Goal: Task Accomplishment & Management: Complete application form

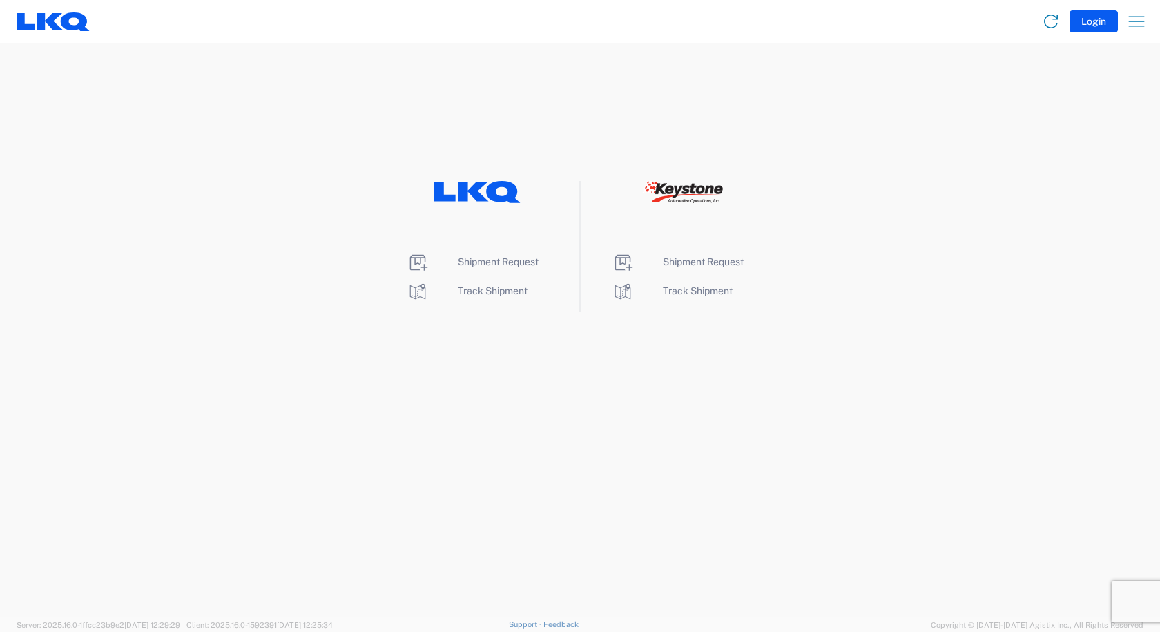
click at [256, 52] on agx-landing-component "Shipment Request Track Shipment Shipment Request Track Shipment" at bounding box center [580, 330] width 1160 height 575
click at [470, 260] on span "Shipment Request" at bounding box center [498, 261] width 81 height 11
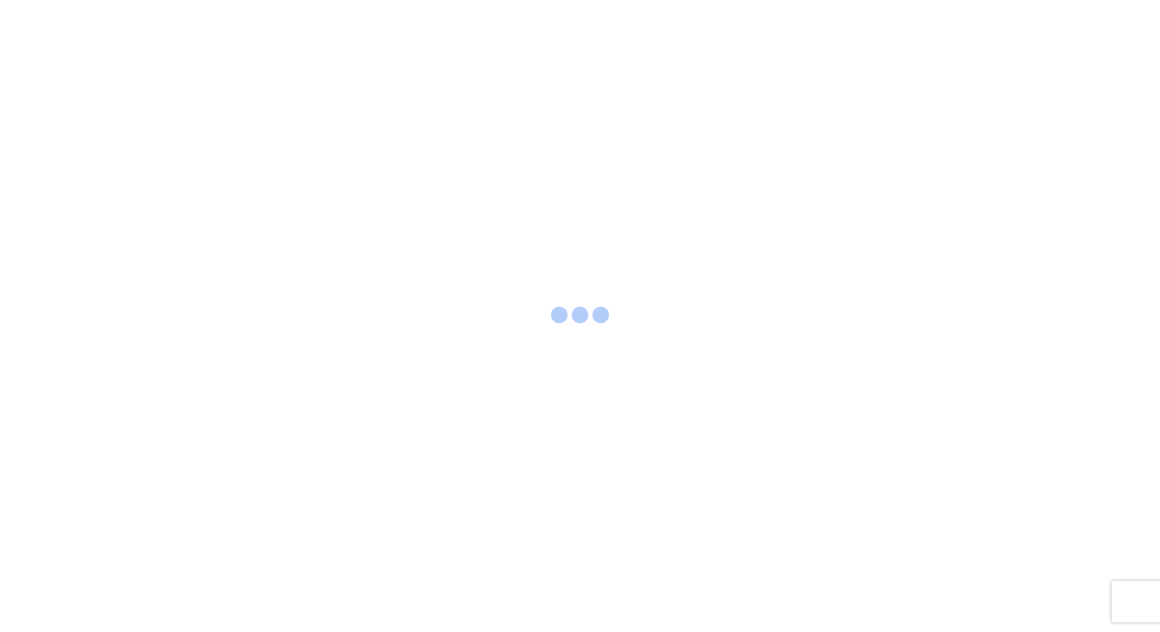
select select "FULL"
select select "LBS"
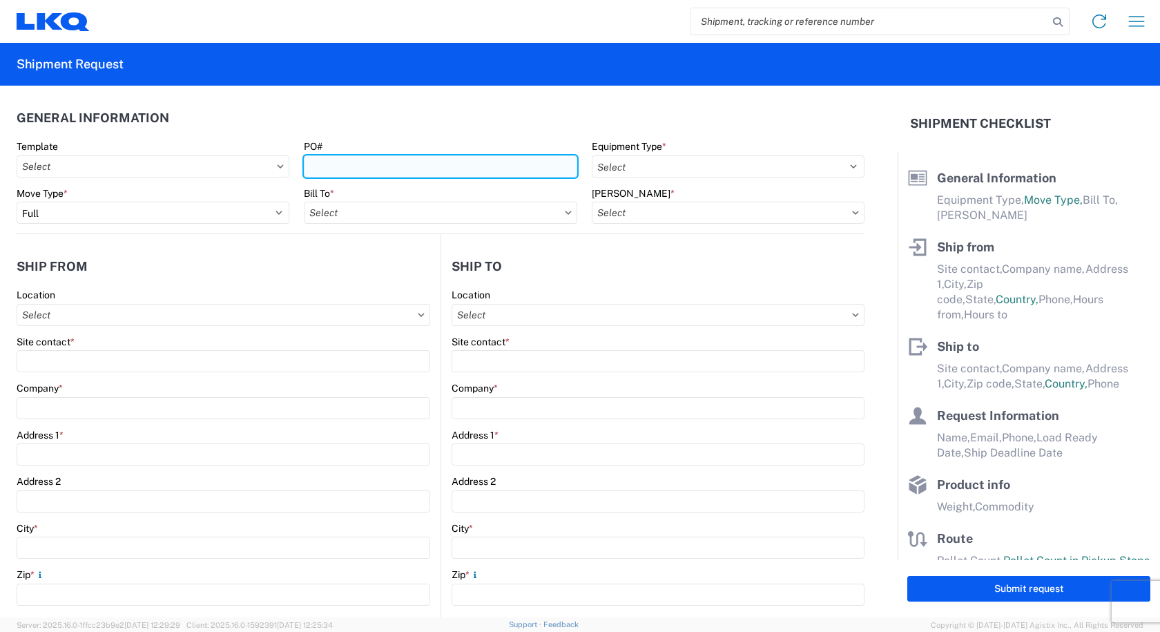
click at [411, 166] on input "PO#" at bounding box center [440, 166] width 273 height 22
type input "P"
type input "M"
click at [450, 169] on input "PO#" at bounding box center [440, 166] width 273 height 22
type input "M"
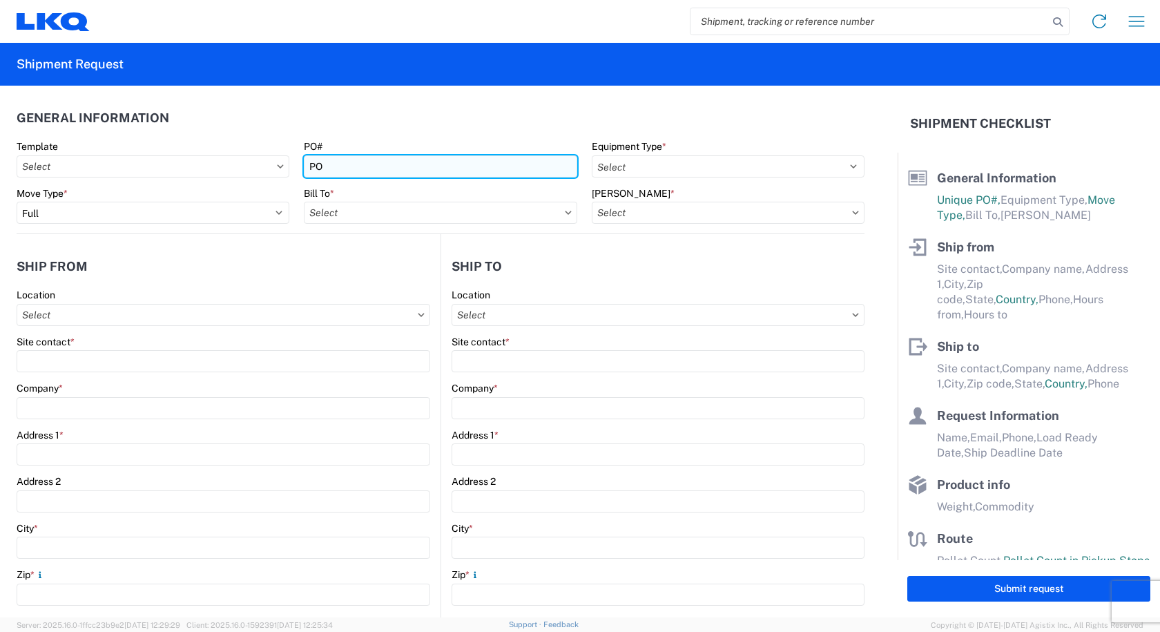
type input "P"
type input "MULTIPLE PO'S"
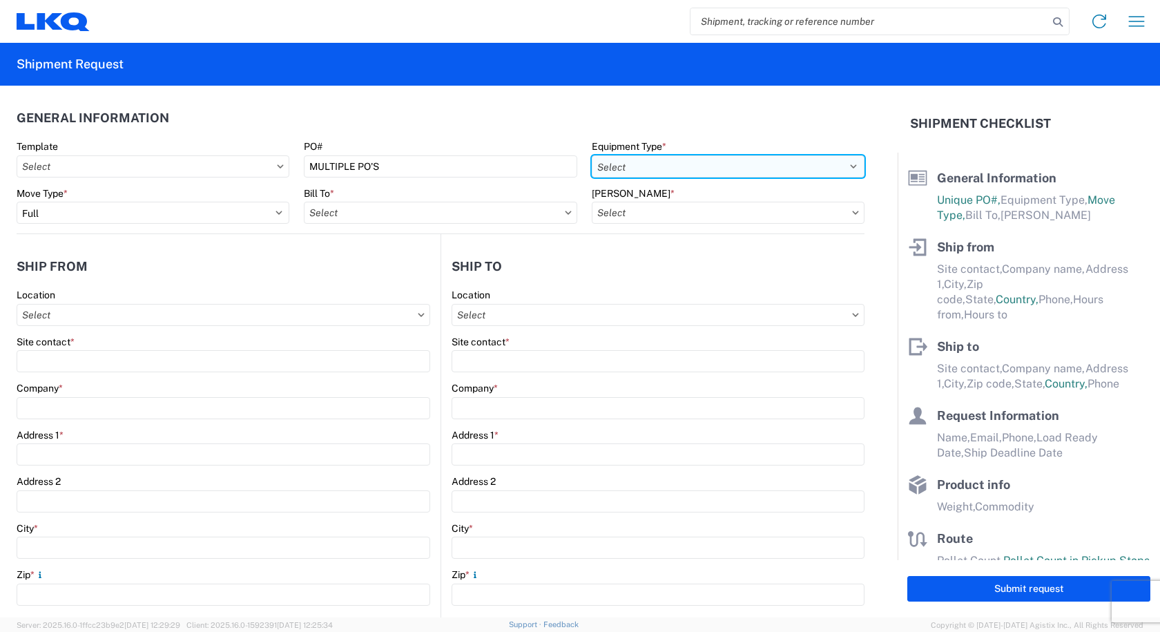
click at [628, 160] on select "Select 53’ Dry Van Flatbed Dropdeck (van) Lowboy (flatbed) Rail" at bounding box center [728, 166] width 273 height 22
select select "STDV"
click at [592, 155] on select "Select 53’ Dry Van Flatbed Dropdeck (van) Lowboy (flatbed) Rail" at bounding box center [728, 166] width 273 height 22
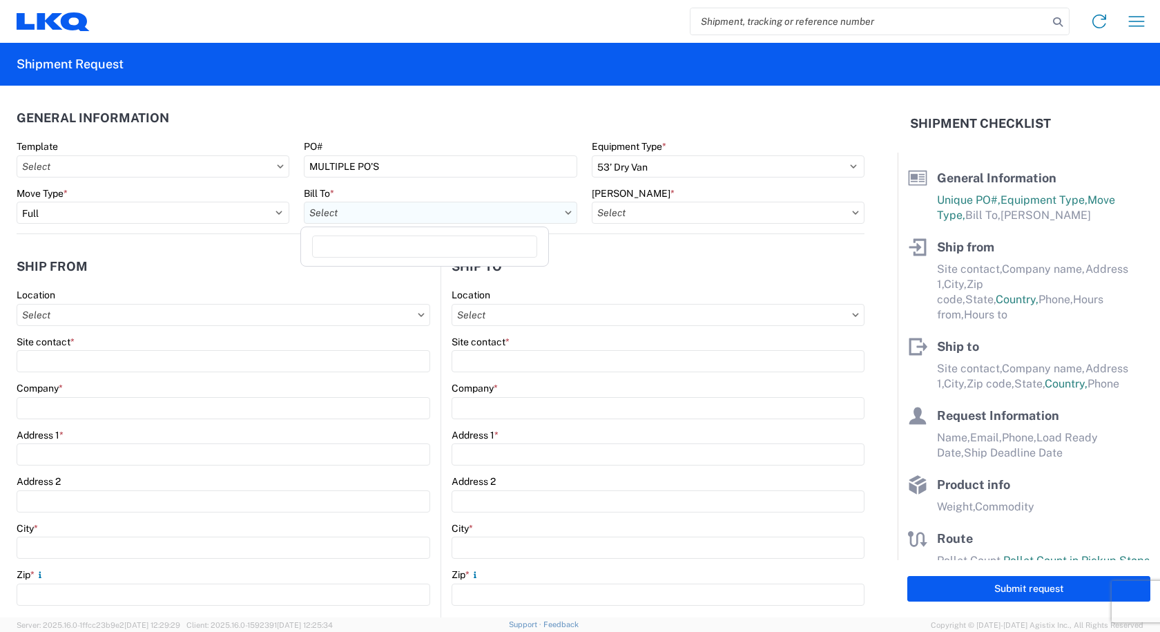
click at [495, 214] on input "Bill To *" at bounding box center [440, 213] width 273 height 22
type input "3219"
click at [373, 274] on div "3219 - [GEOGRAPHIC_DATA] TX Wheel Plant" at bounding box center [425, 274] width 242 height 22
type input "3219 - [GEOGRAPHIC_DATA] TX Wheel Plant"
click at [710, 219] on input "[PERSON_NAME] *" at bounding box center [728, 213] width 273 height 22
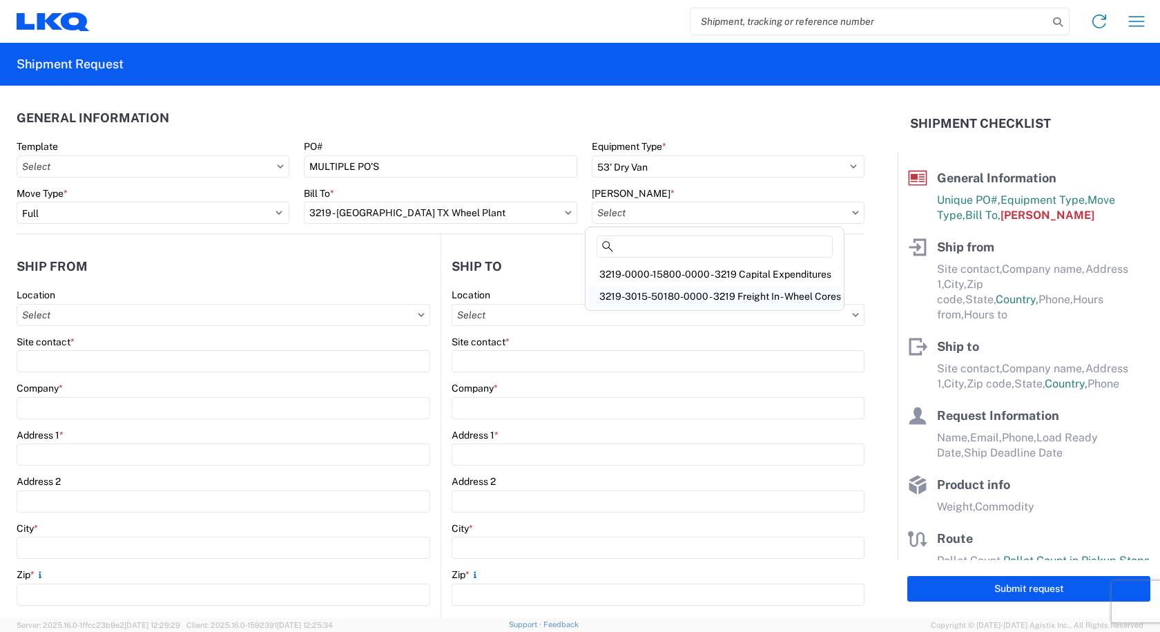
click at [692, 297] on div "3219-3015-50180-0000 - 3219 Freight In - Wheel Cores" at bounding box center [714, 296] width 253 height 22
type input "3219-3015-50180-0000 - 3219 Freight In - Wheel Cores"
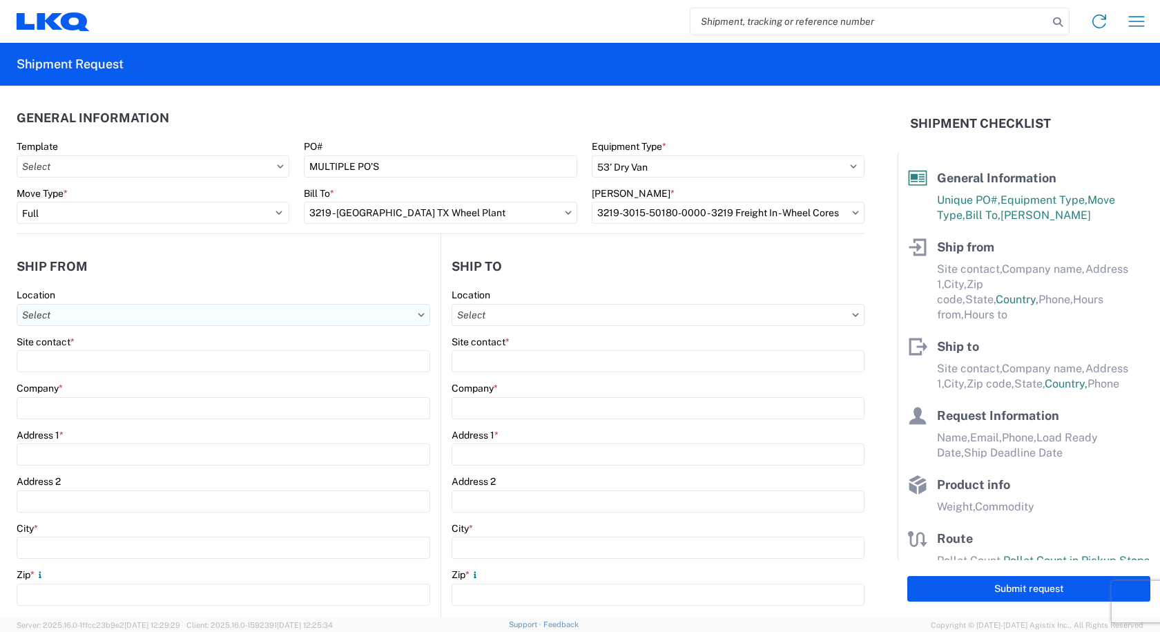
click at [131, 309] on input "Location" at bounding box center [224, 315] width 414 height 22
type input "3238"
click at [35, 376] on div "3238 - Huntington IDC" at bounding box center [141, 376] width 242 height 22
type input "3238 - Huntington IDC"
type input "LKQ Corporation"
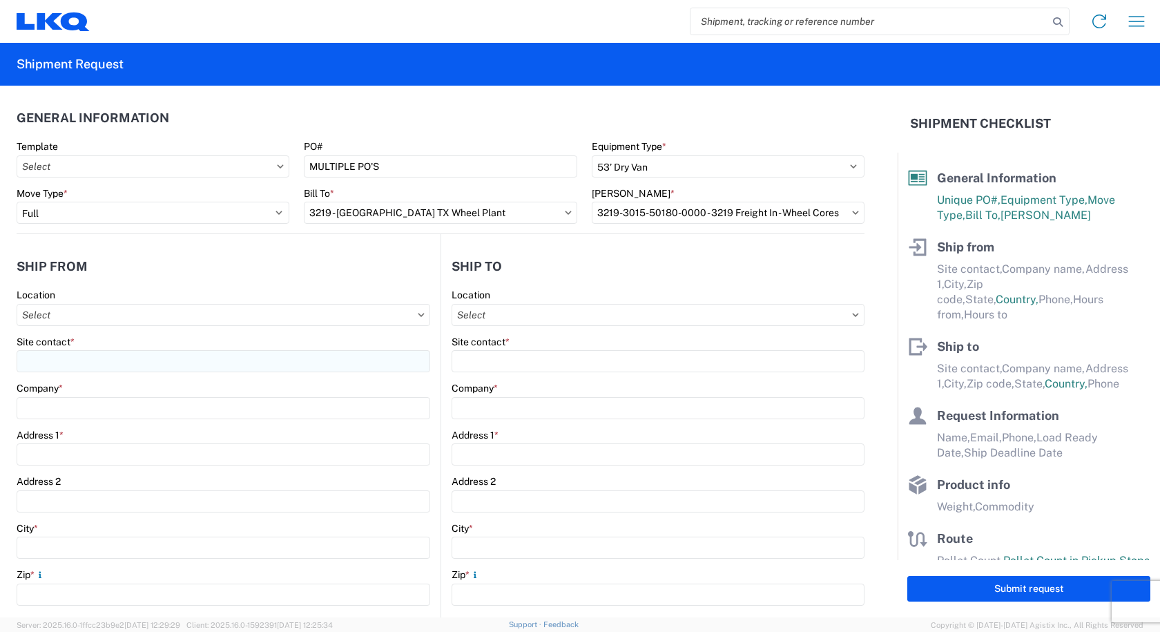
type input "1870 Riverfork Drive W"
type input "Huntington"
type input "46750"
select select "IN"
select select "US"
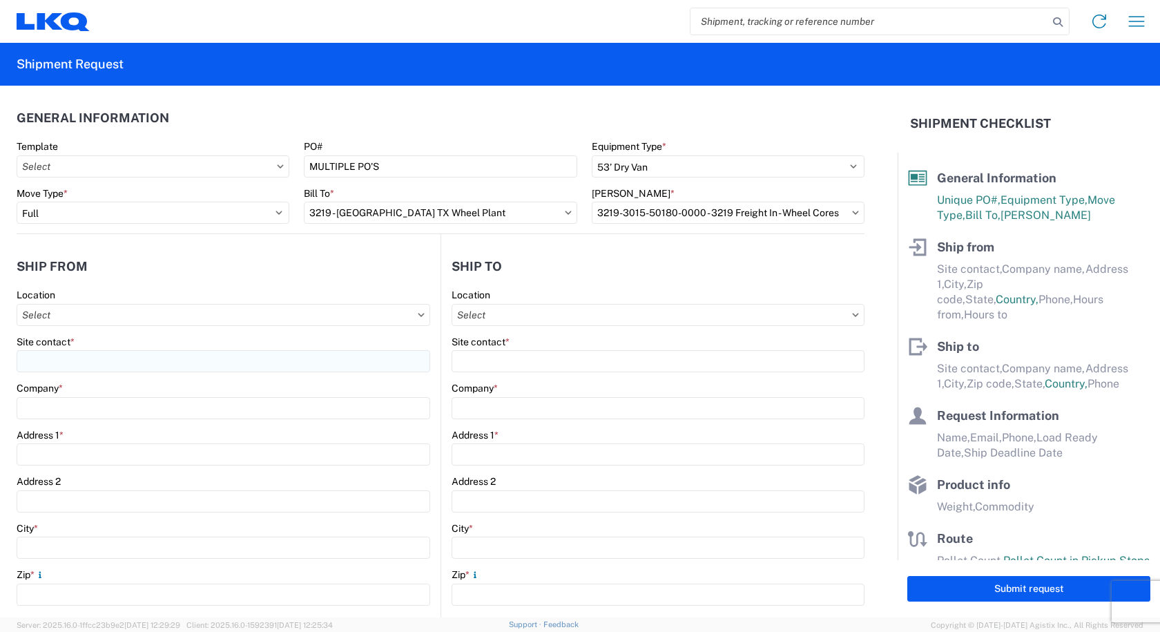
type input "07:00"
type input "17:00"
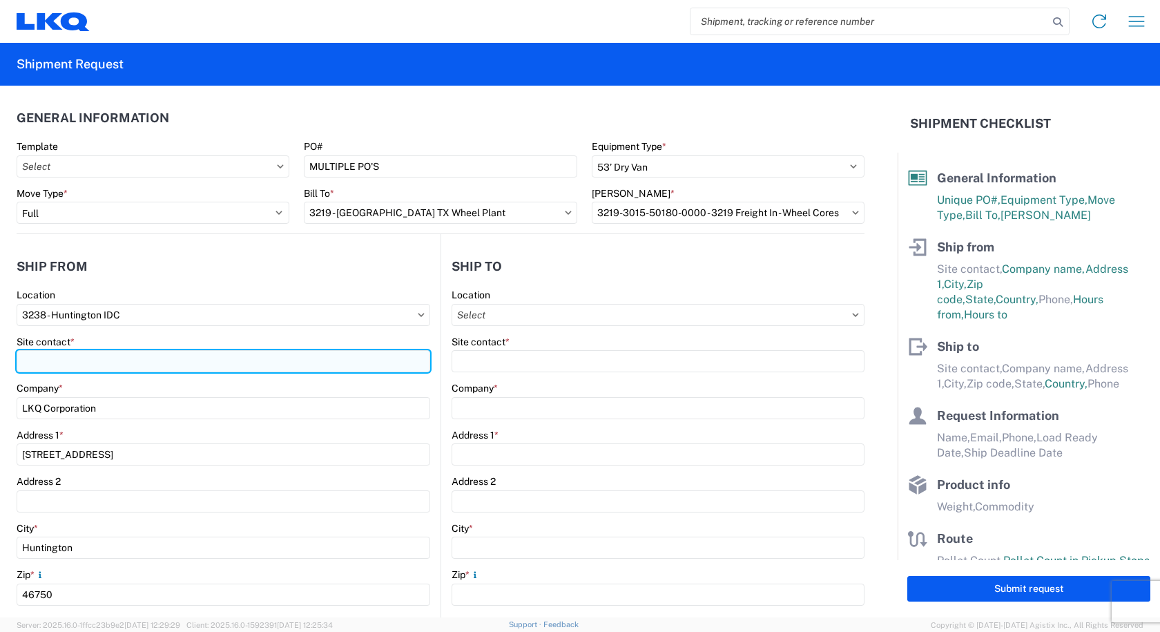
click at [39, 361] on input "Site contact *" at bounding box center [224, 361] width 414 height 22
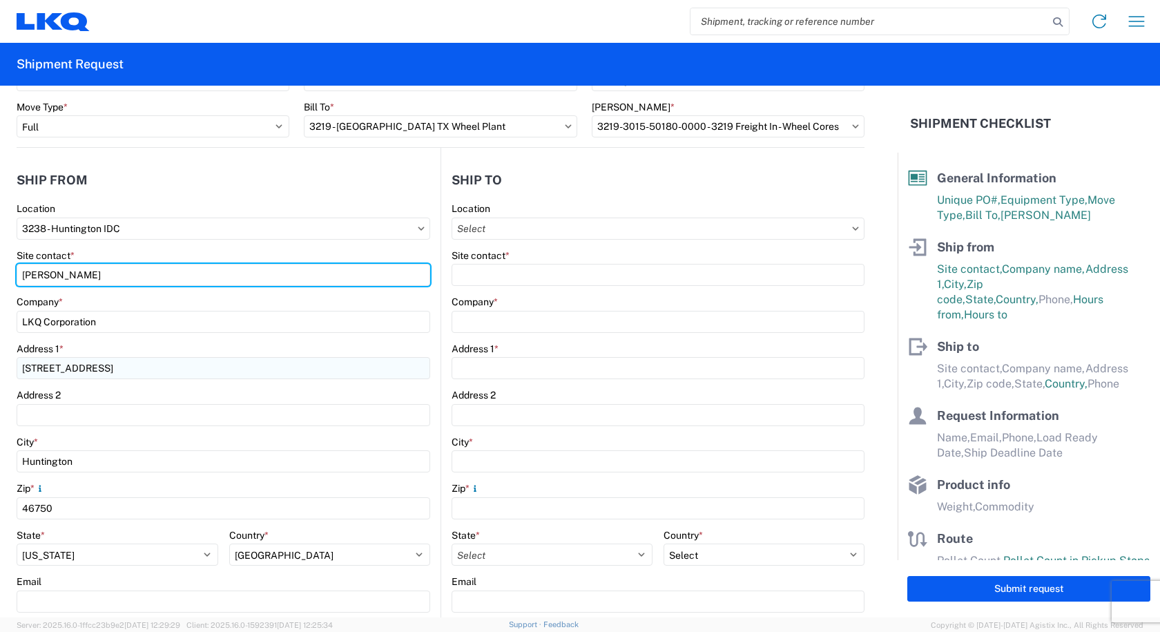
scroll to position [207, 0]
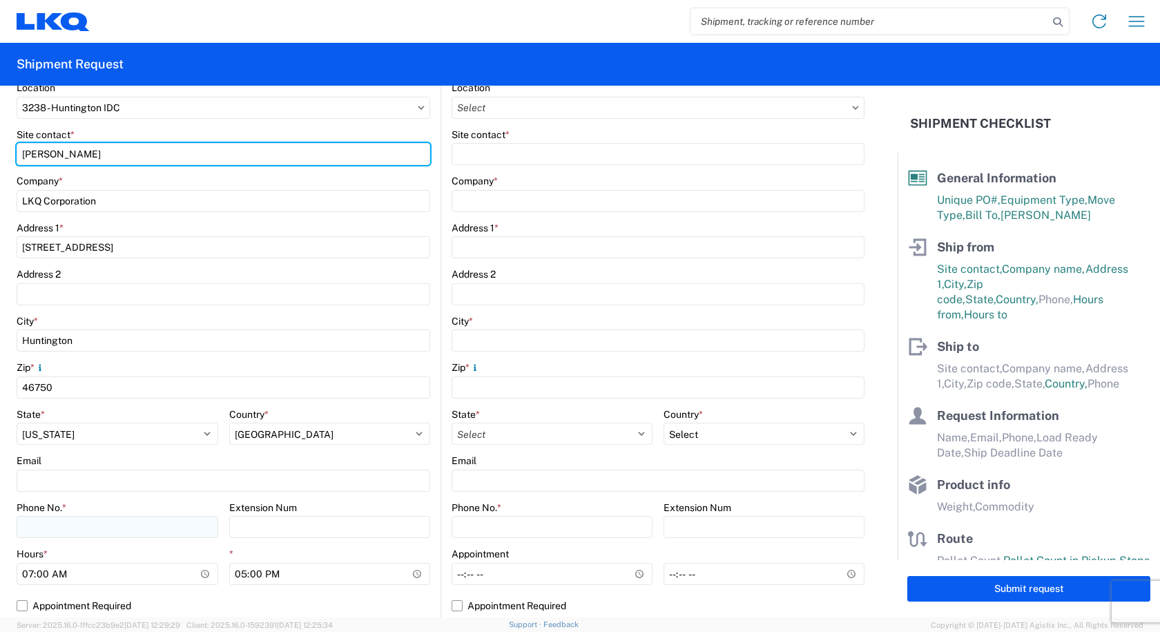
type input "CAMI OWENS"
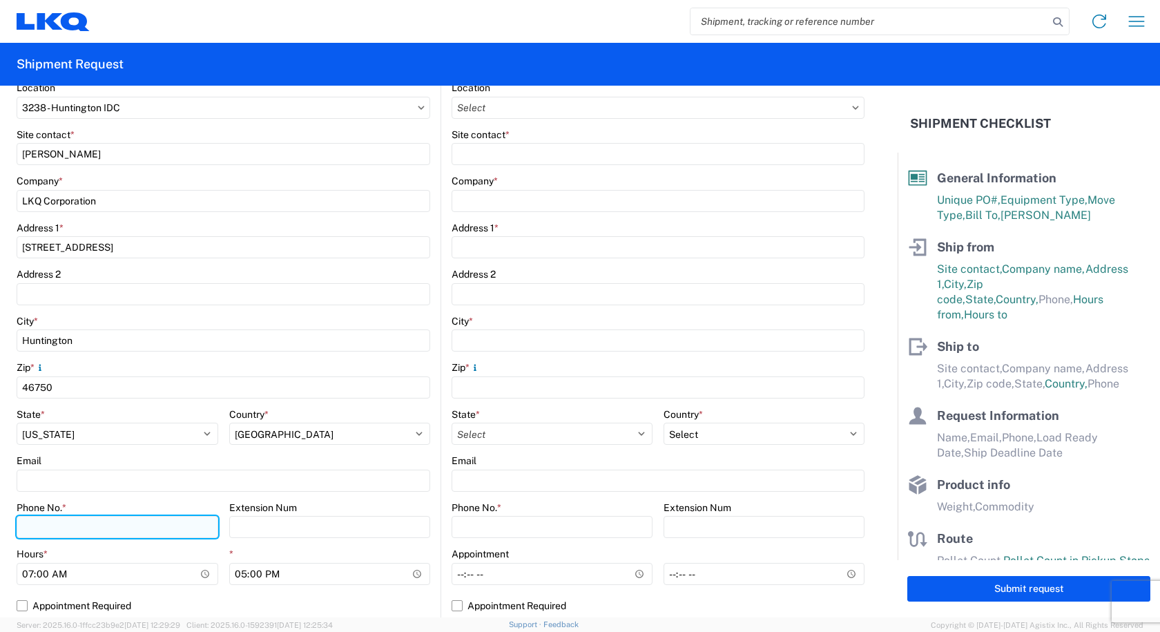
click at [76, 521] on input "Phone No. *" at bounding box center [118, 527] width 202 height 22
type input "260-366-0629"
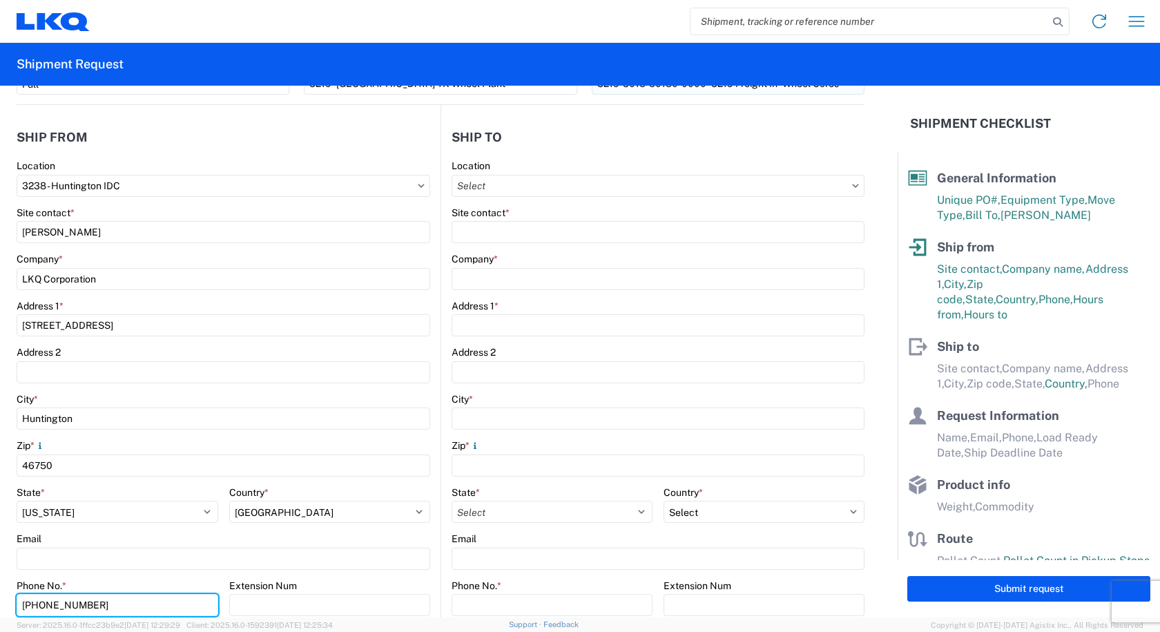
scroll to position [0, 0]
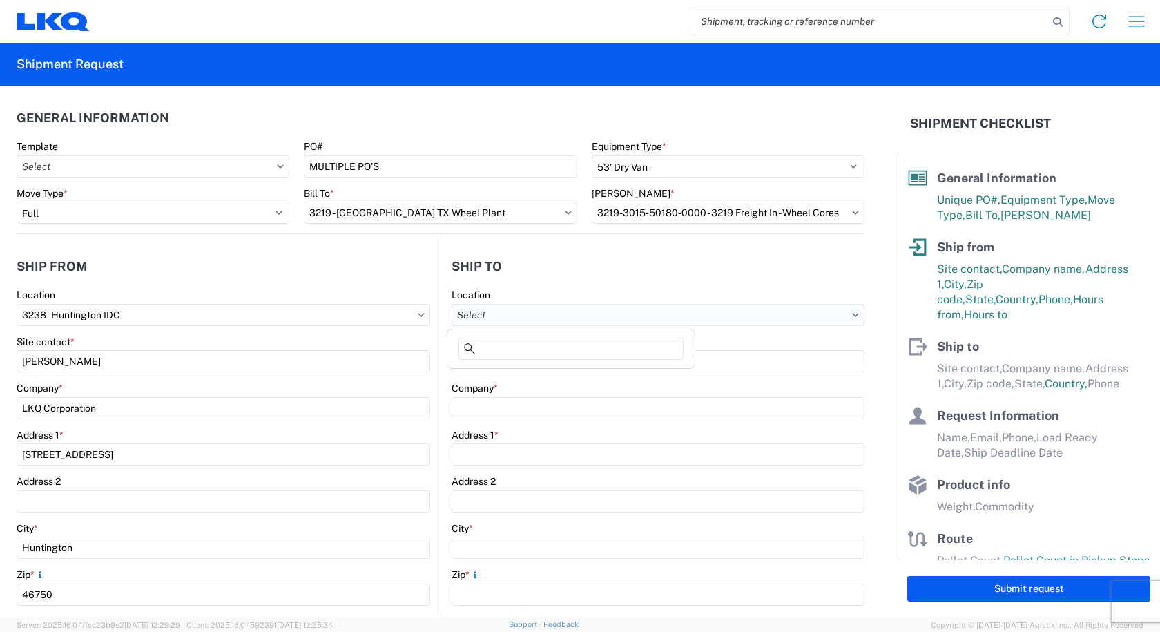
click at [477, 316] on input "Location" at bounding box center [658, 315] width 413 height 22
type input "3219"
click at [486, 381] on div "3219 - Dallas TX Wheel Plant" at bounding box center [571, 376] width 242 height 22
type input "3219 - Dallas TX Wheel Plant"
type input "LKQ Corporation"
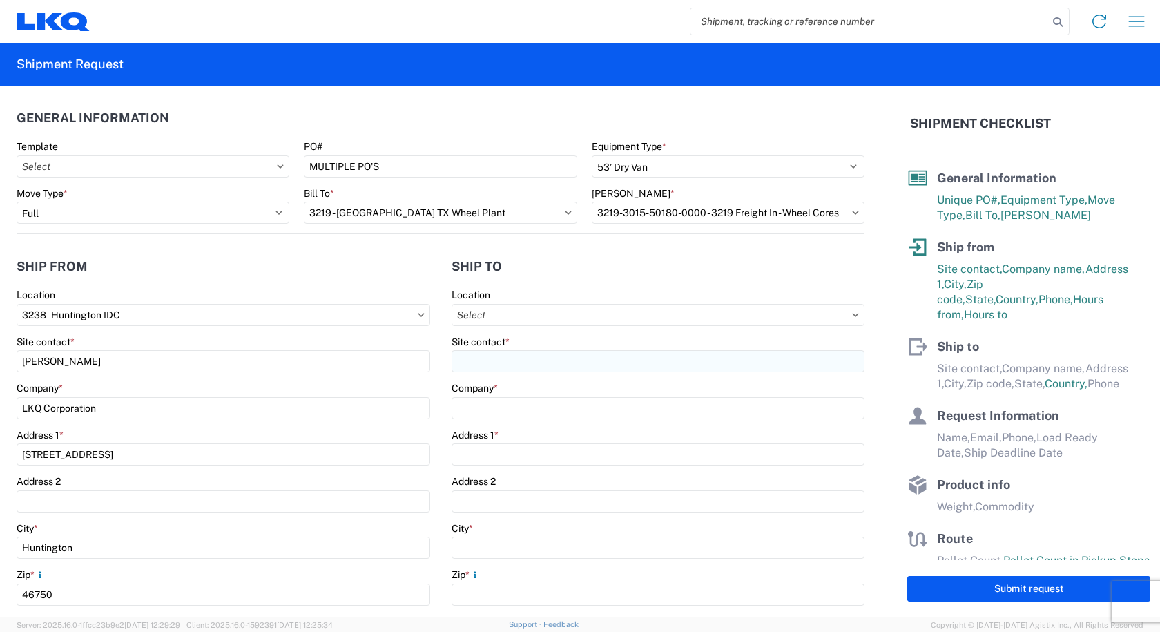
type input "415 North Interstate 45 Service Road"
type input "Hutchins"
type input "75141"
select select "US"
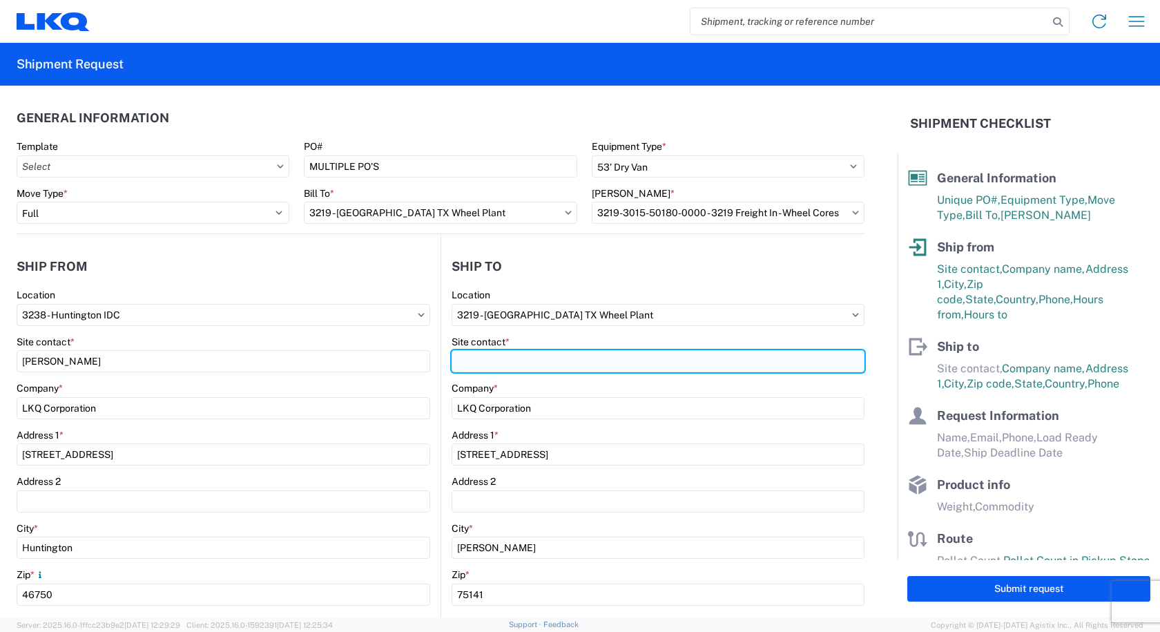
click at [477, 361] on input "Site contact *" at bounding box center [658, 361] width 413 height 22
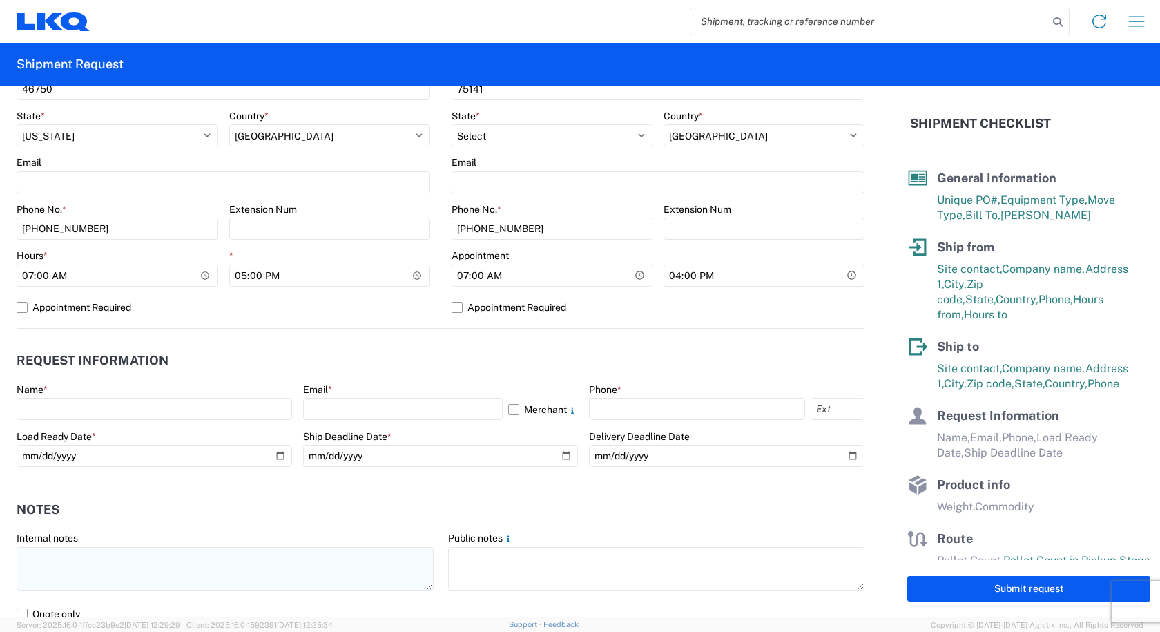
scroll to position [622, 0]
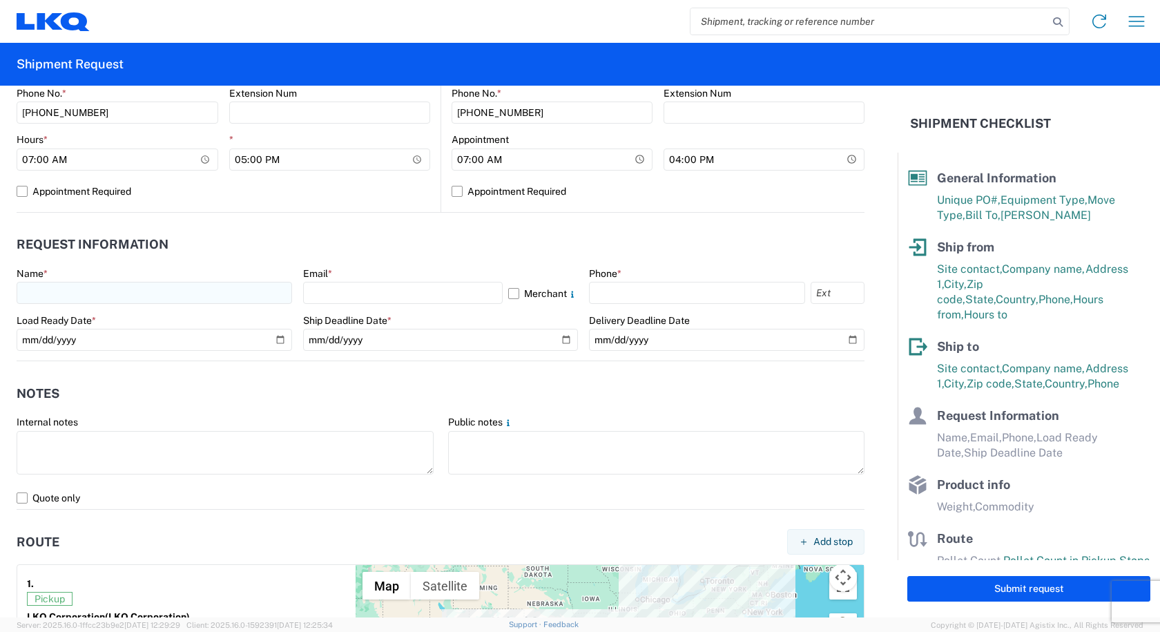
type input "CAM MONTGOMERY"
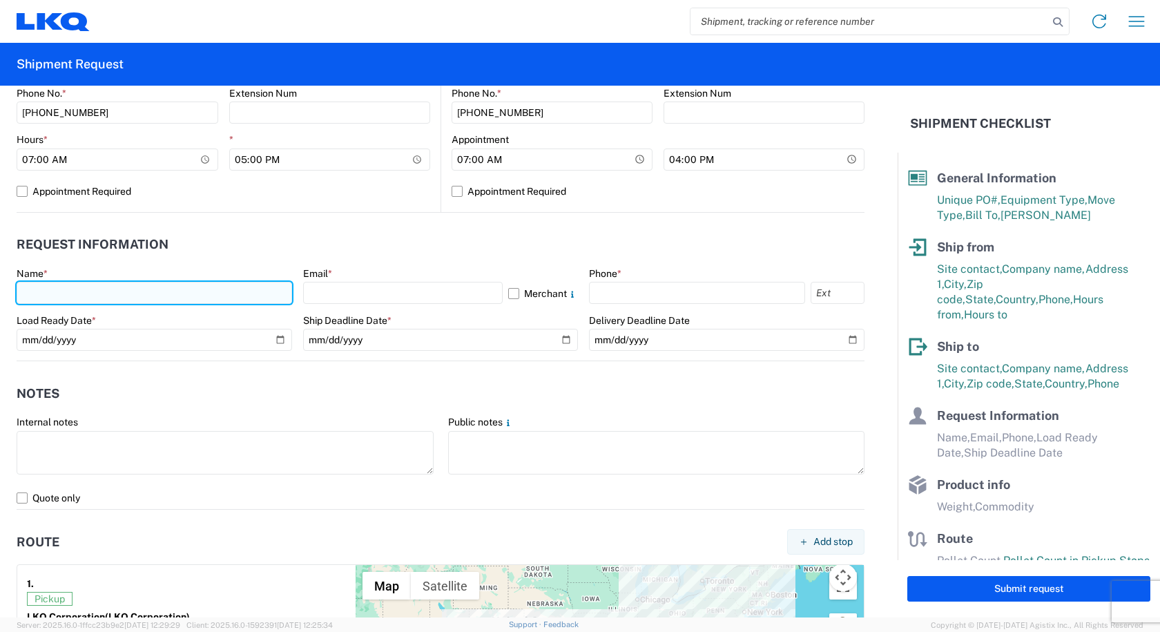
click at [72, 289] on input "text" at bounding box center [155, 293] width 276 height 22
type input "CAMI OWENS"
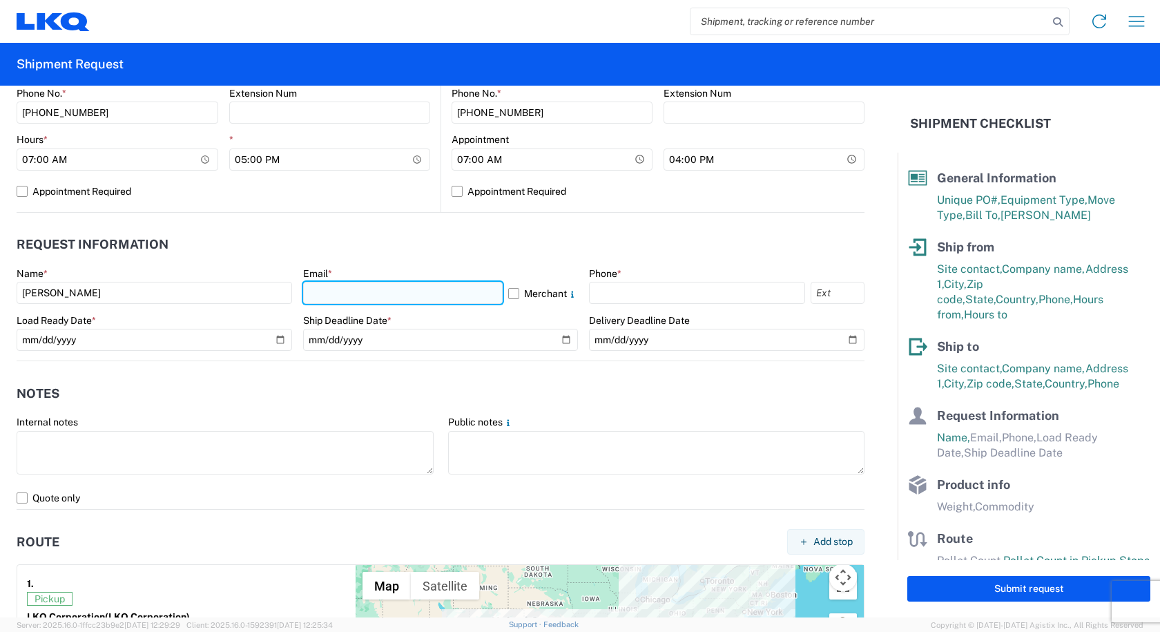
drag, startPoint x: 354, startPoint y: 287, endPoint x: 361, endPoint y: 292, distance: 8.4
click at [354, 287] on input "text" at bounding box center [403, 293] width 200 height 22
type input "cowens@lkqcorp.com"
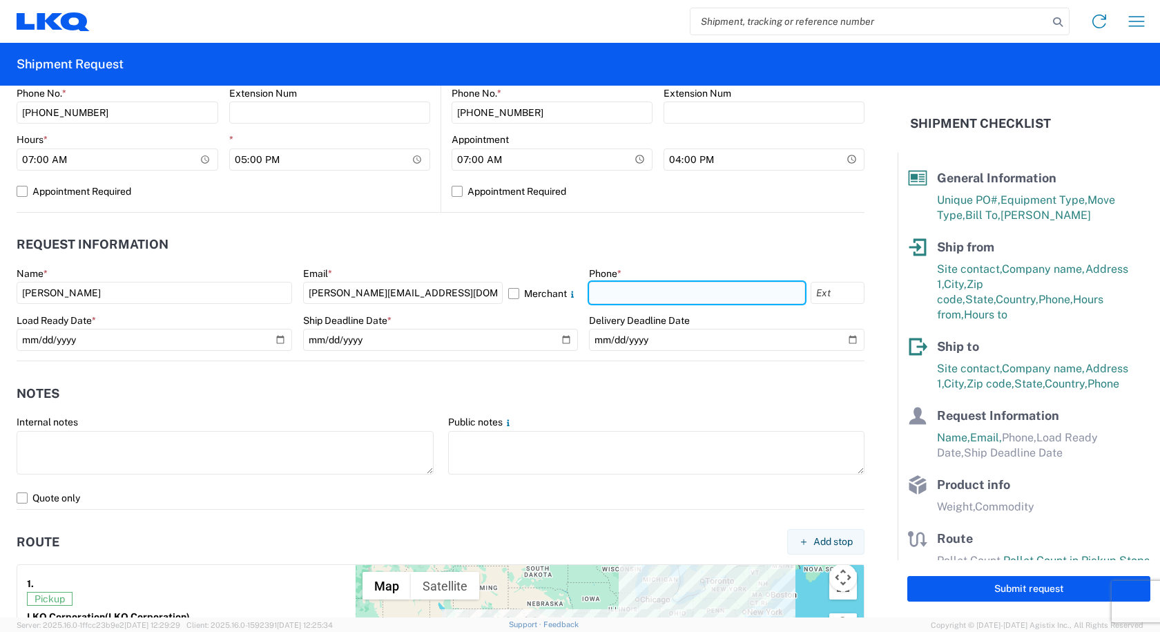
click at [610, 287] on input "text" at bounding box center [697, 293] width 216 height 22
type input "260-366-0629"
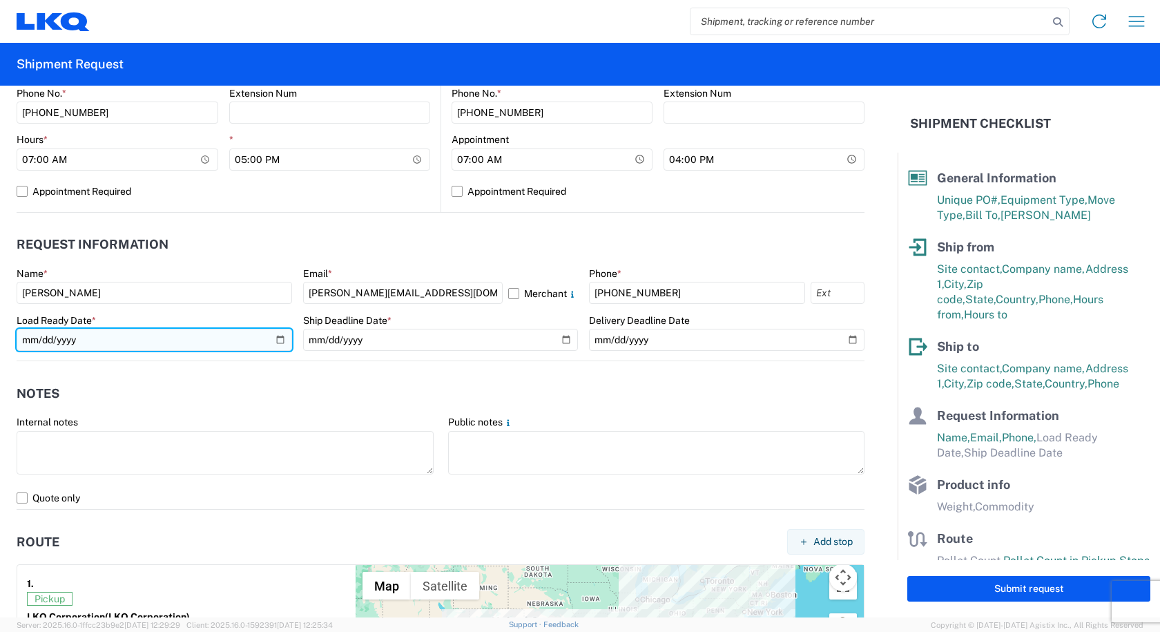
click at [273, 343] on input "date" at bounding box center [155, 340] width 276 height 22
type input "2025-08-18"
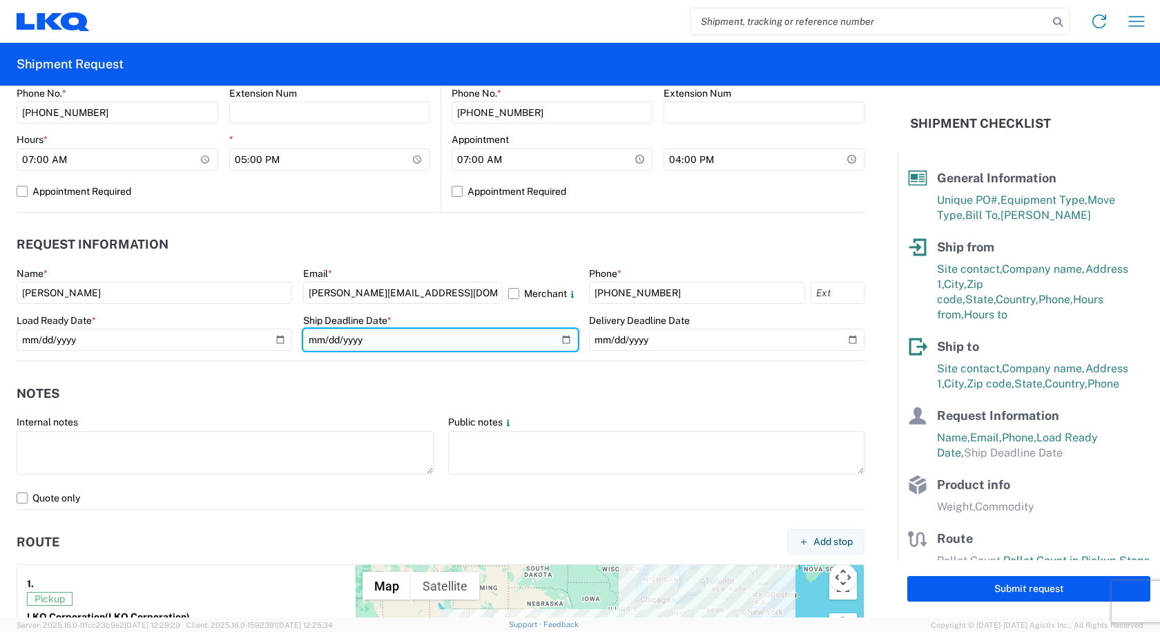
click at [556, 340] on input "date" at bounding box center [441, 340] width 276 height 22
type input "2025-08-18"
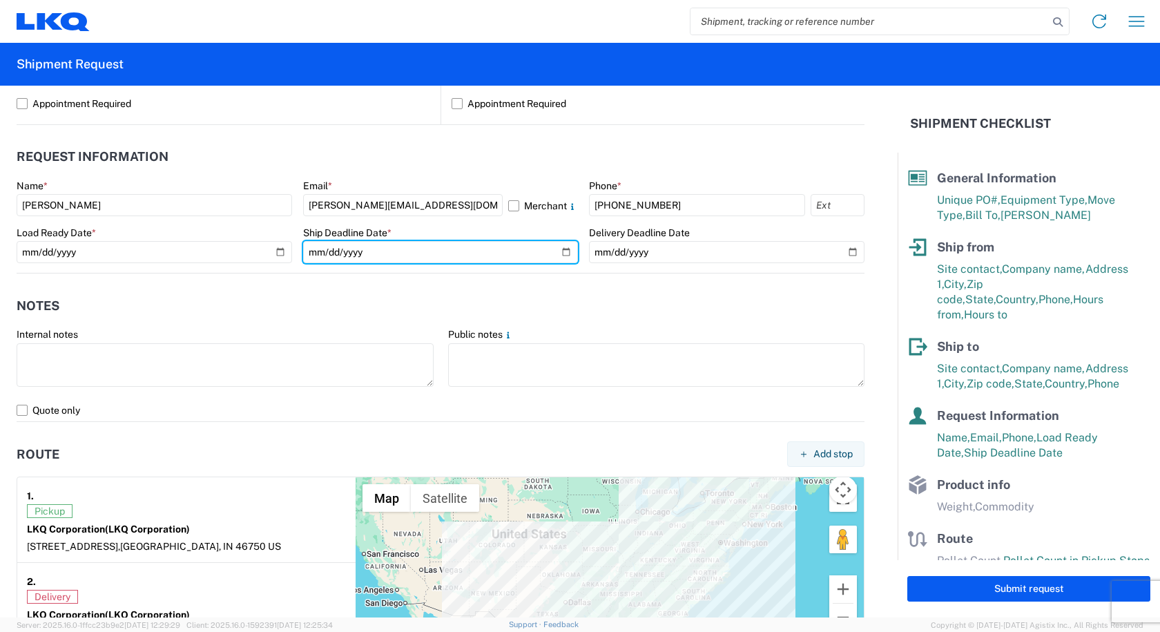
scroll to position [967, 0]
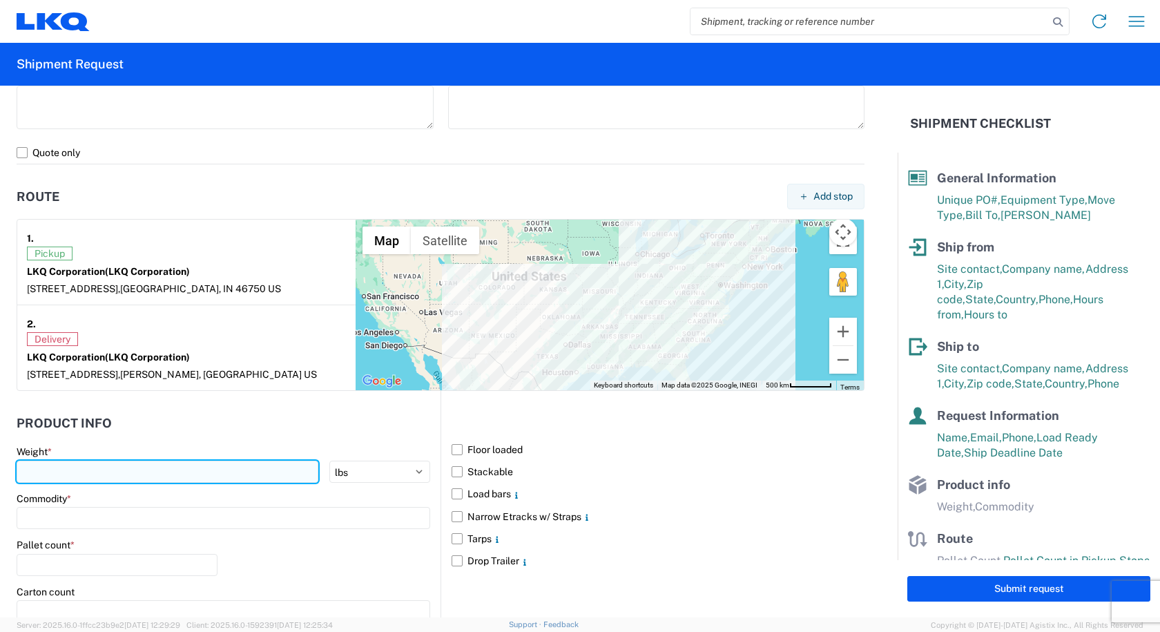
click at [135, 470] on input "number" at bounding box center [168, 472] width 302 height 22
type input "40000"
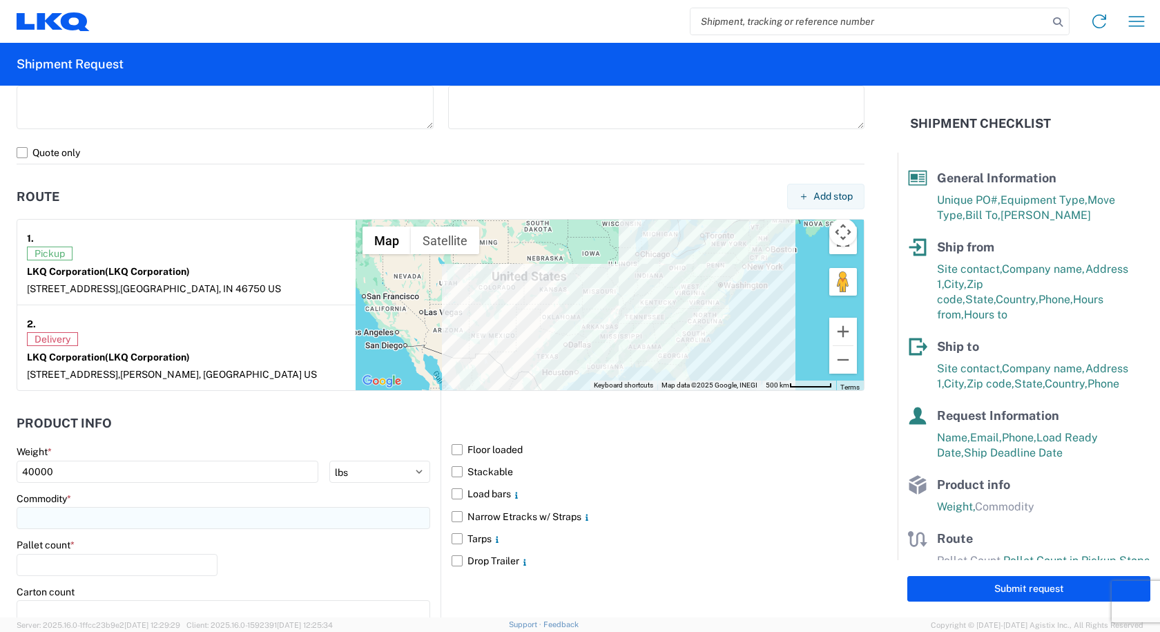
click at [102, 512] on input at bounding box center [224, 518] width 414 height 22
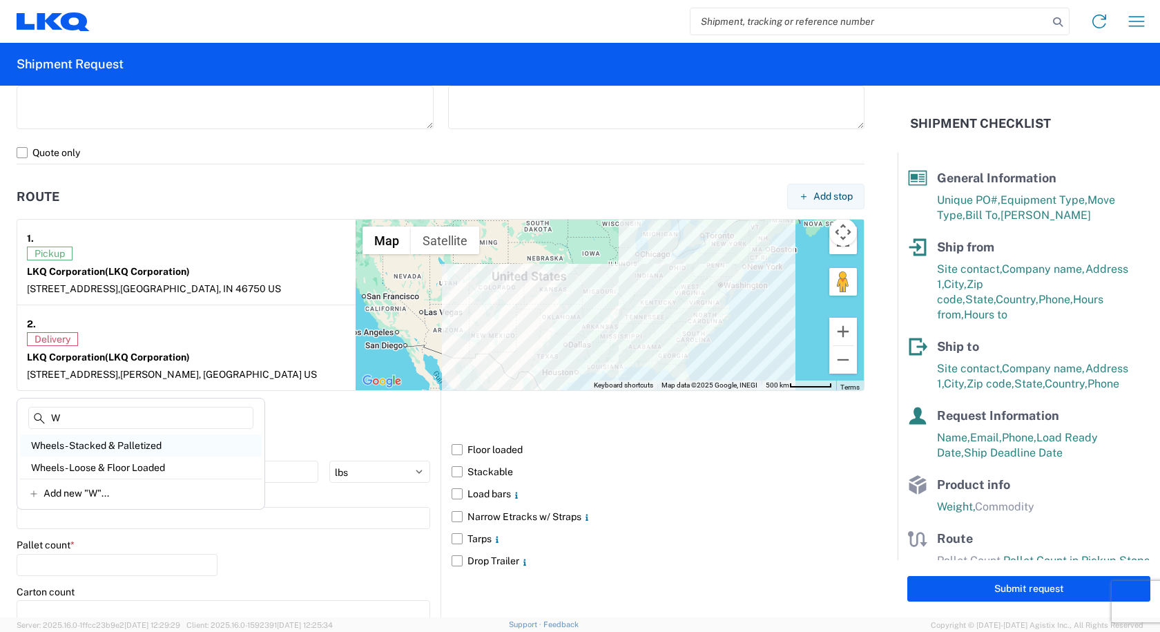
type input "W"
click at [100, 442] on div "Wheels - Stacked & Palletized" at bounding box center [141, 445] width 242 height 22
type input "Wheels - Stacked & Palletized"
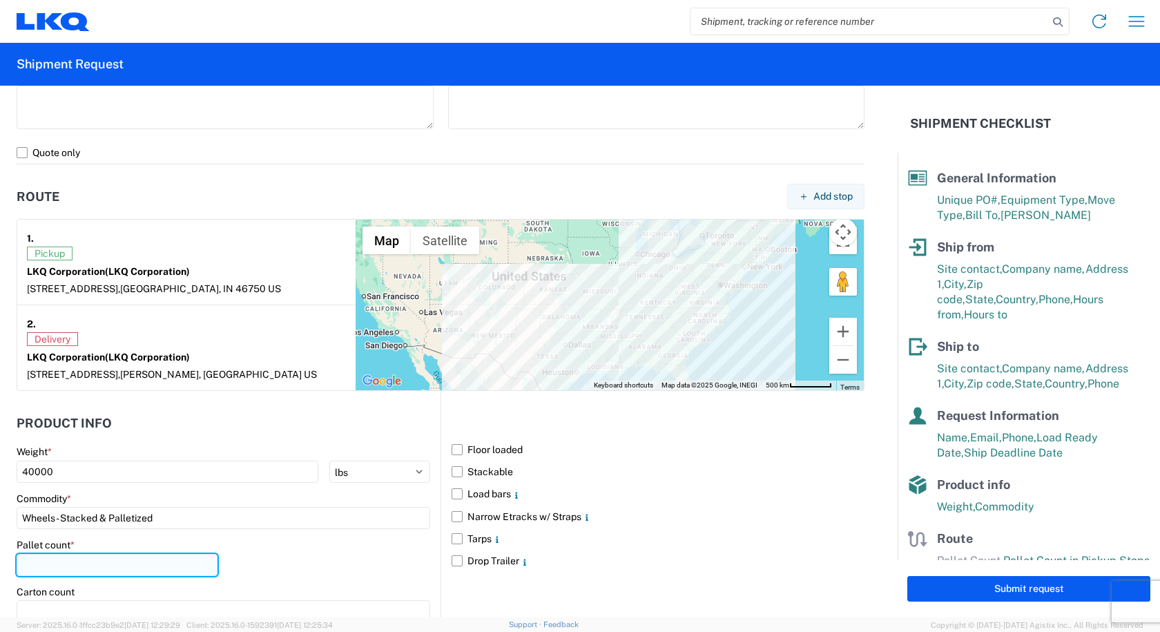
click at [46, 567] on input "number" at bounding box center [117, 565] width 201 height 22
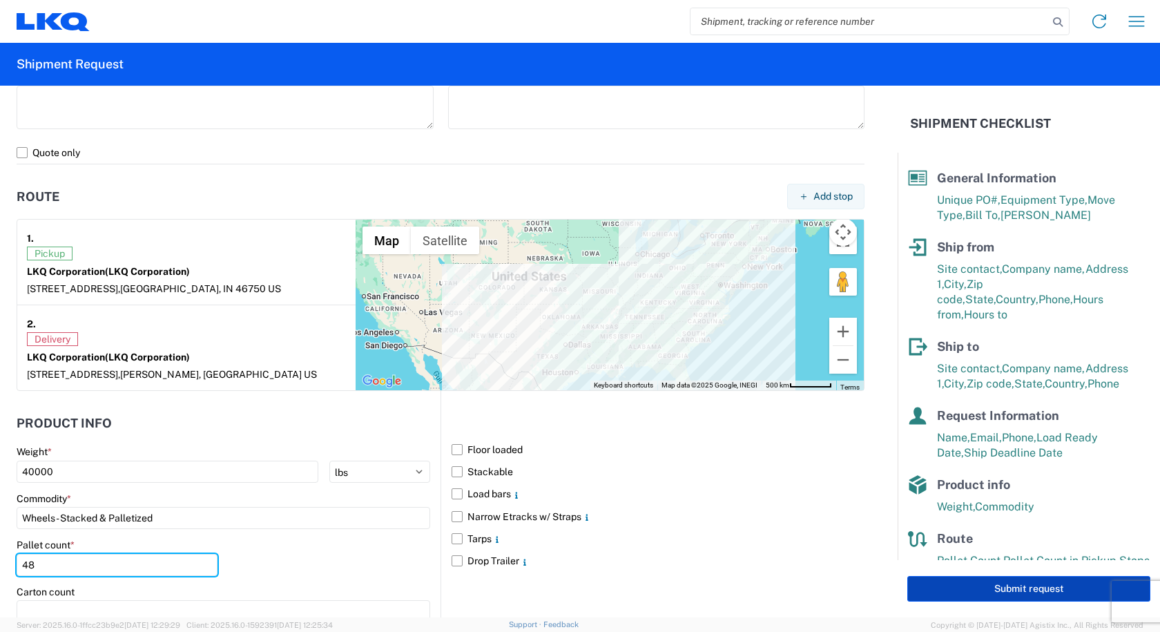
type input "48"
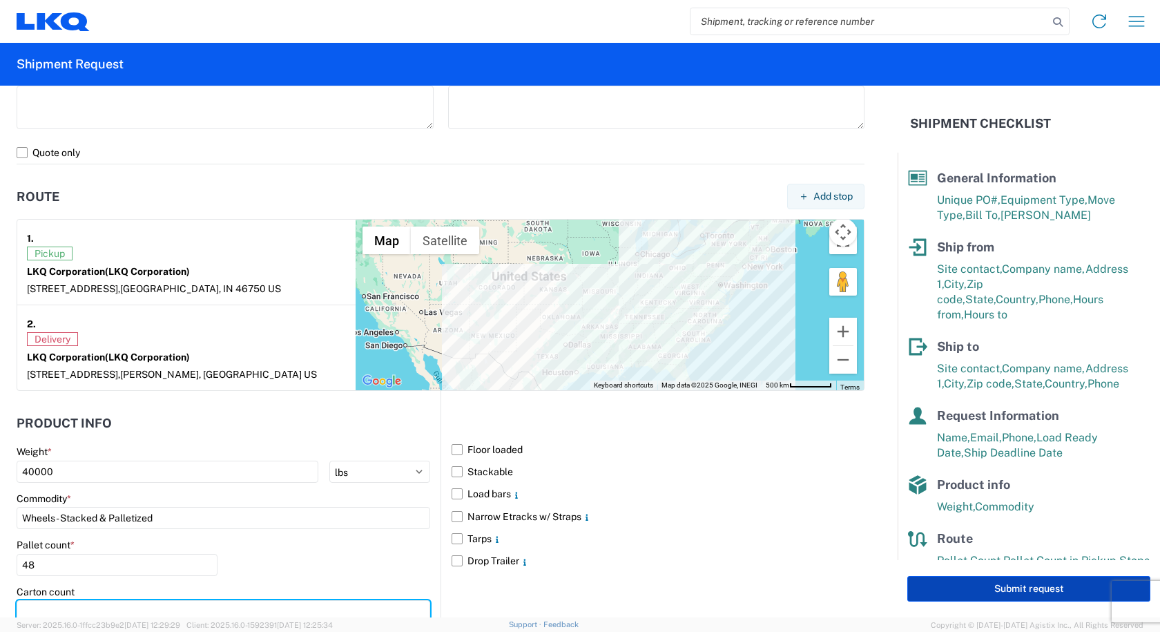
scroll to position [972, 0]
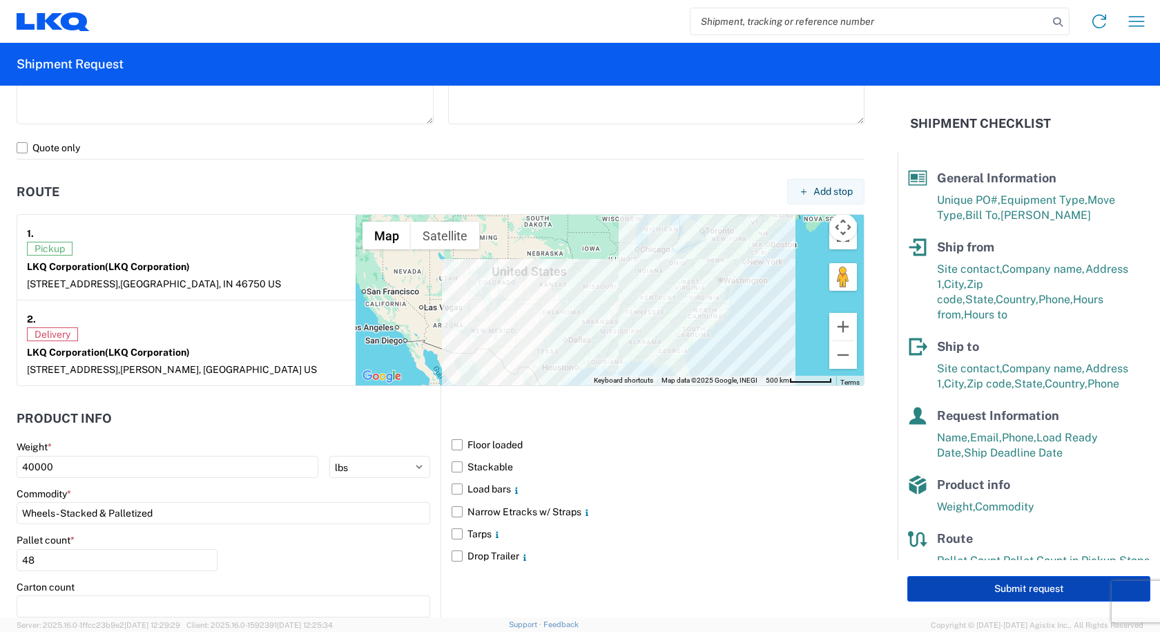
click at [936, 586] on button "Submit request" at bounding box center [1028, 589] width 243 height 26
select select "IN"
select select "US"
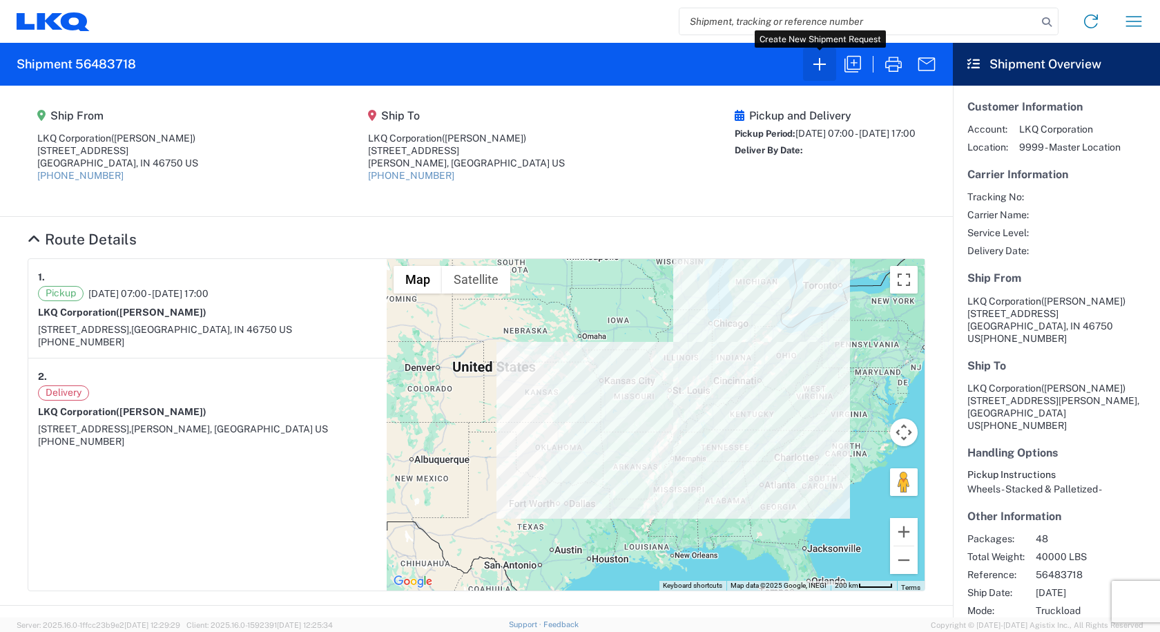
click at [821, 68] on icon "button" at bounding box center [820, 64] width 22 height 22
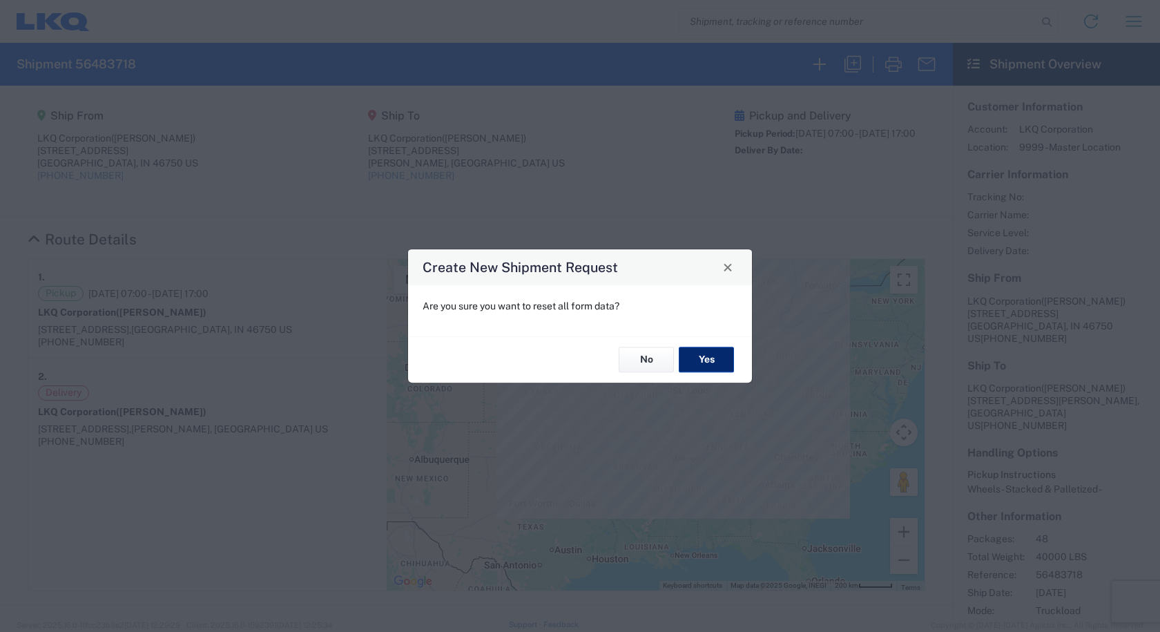
click at [701, 357] on button "Yes" at bounding box center [706, 360] width 55 height 26
select select "FULL"
select select "US"
select select "LBS"
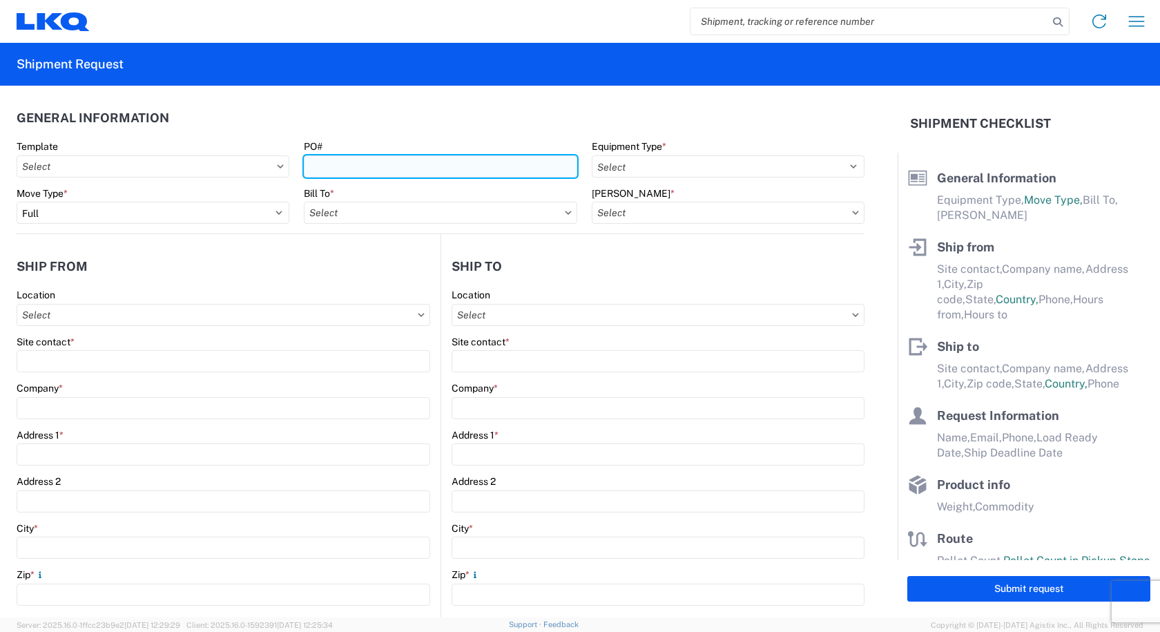
click at [443, 167] on input "PO#" at bounding box center [440, 166] width 273 height 22
click at [359, 159] on input "PO#" at bounding box center [440, 166] width 273 height 22
type input "PO#HU007989"
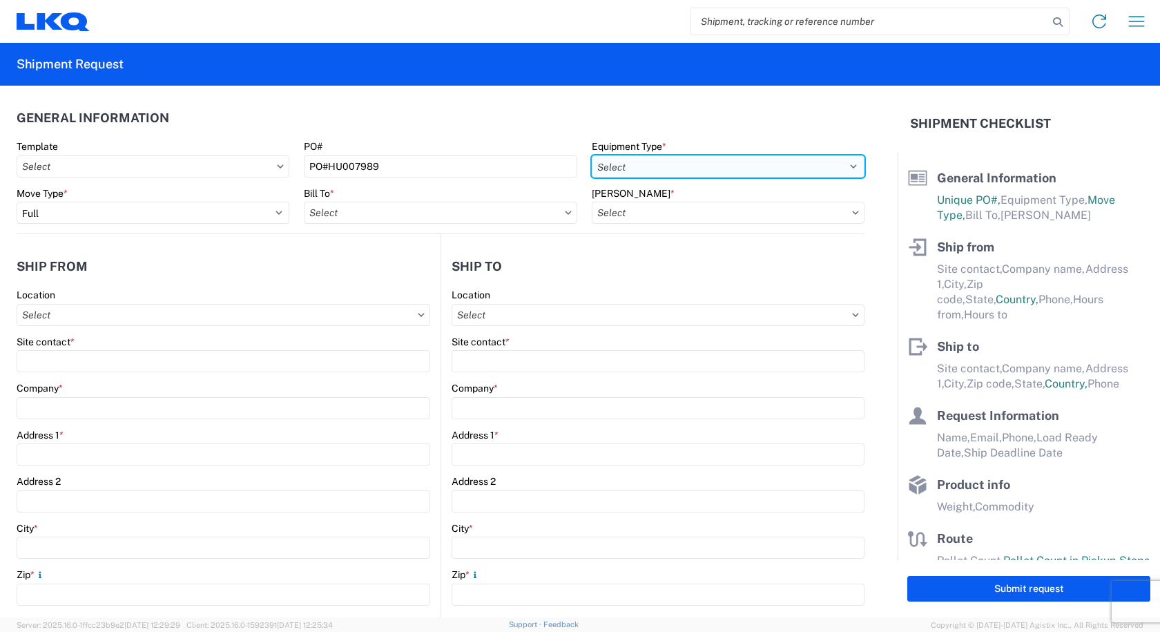
click at [748, 162] on select "Select 53’ Dry Van Flatbed Dropdeck (van) Lowboy (flatbed) Rail" at bounding box center [728, 166] width 273 height 22
select select "STDV"
click at [592, 155] on select "Select 53’ Dry Van Flatbed Dropdeck (van) Lowboy (flatbed) Rail" at bounding box center [728, 166] width 273 height 22
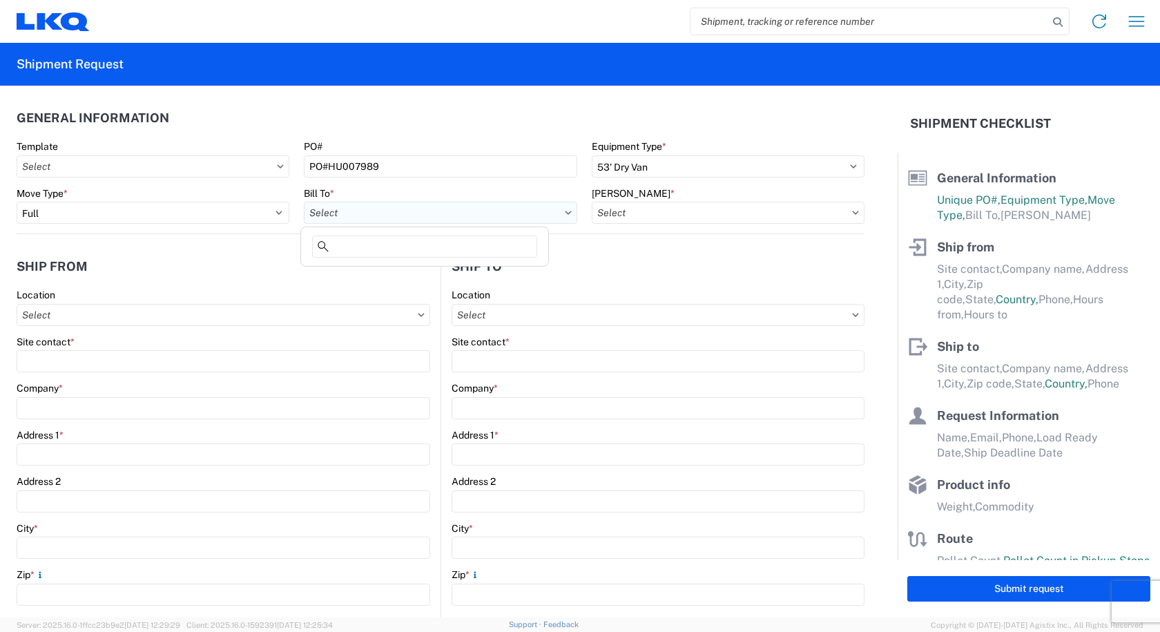
click at [488, 222] on input "Bill To *" at bounding box center [440, 213] width 273 height 22
type input "3219"
click at [367, 265] on div "3219 - Dallas TX Wheel Plant" at bounding box center [425, 274] width 242 height 22
type input "3219 - Dallas TX Wheel Plant"
click at [639, 204] on input "Bill Code *" at bounding box center [728, 213] width 273 height 22
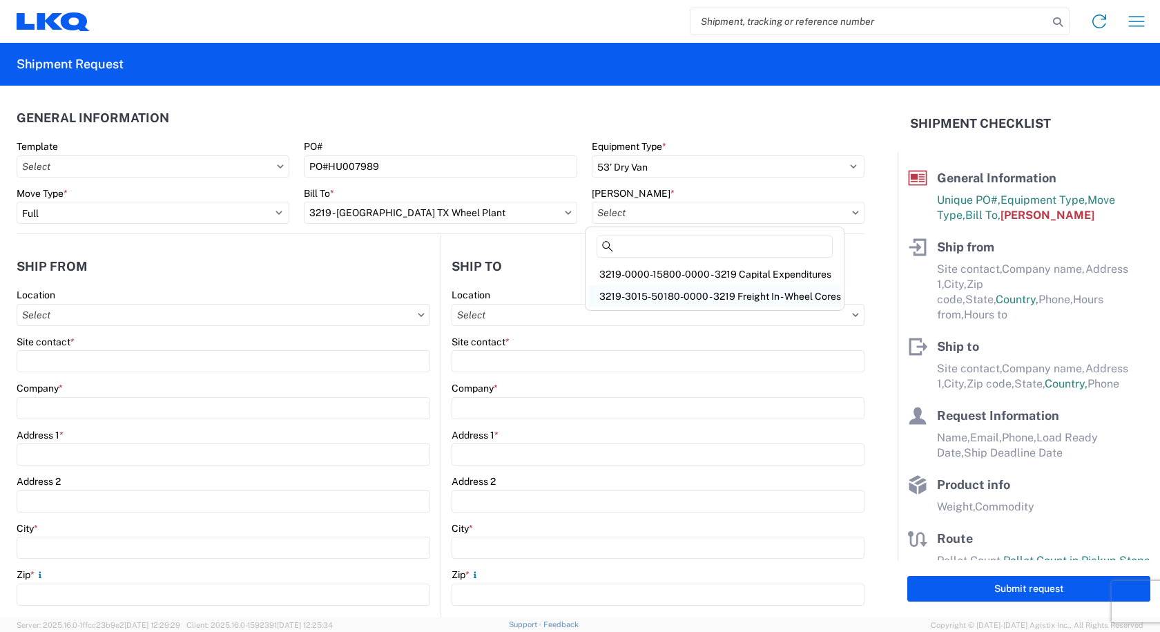
click at [675, 296] on div "3219-3015-50180-0000 - 3219 Freight In - Wheel Cores" at bounding box center [714, 296] width 253 height 22
type input "3219-3015-50180-0000 - 3219 Freight In - Wheel Cores"
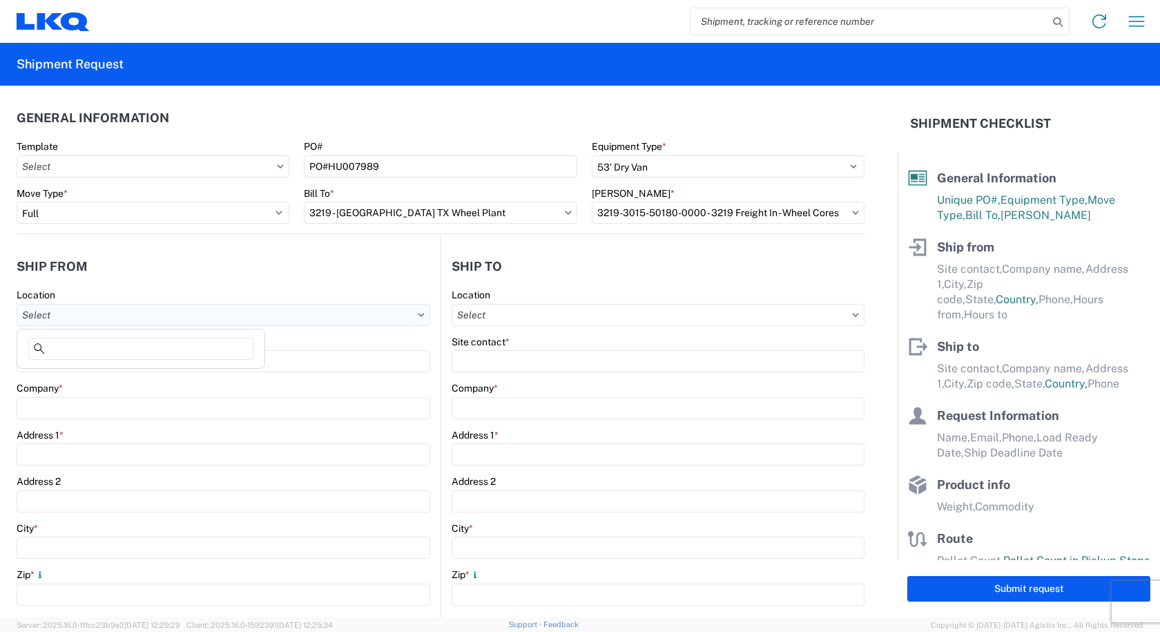
click at [68, 318] on input "Location" at bounding box center [224, 315] width 414 height 22
type input "L"
type input "1755"
click at [70, 376] on div "1755 Bennett" at bounding box center [141, 376] width 242 height 22
type input "1755 Bennett"
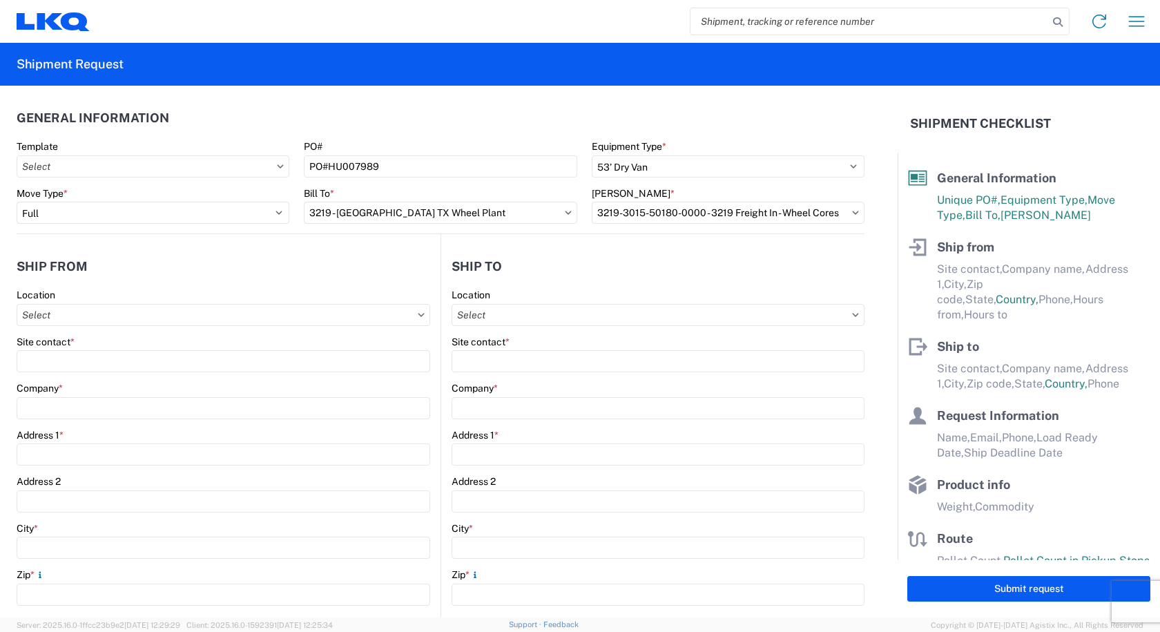
type input "LKQ Corp"
type input "40100 E Colfax Ave"
type input "Bennett"
type input "80102"
select select "CO"
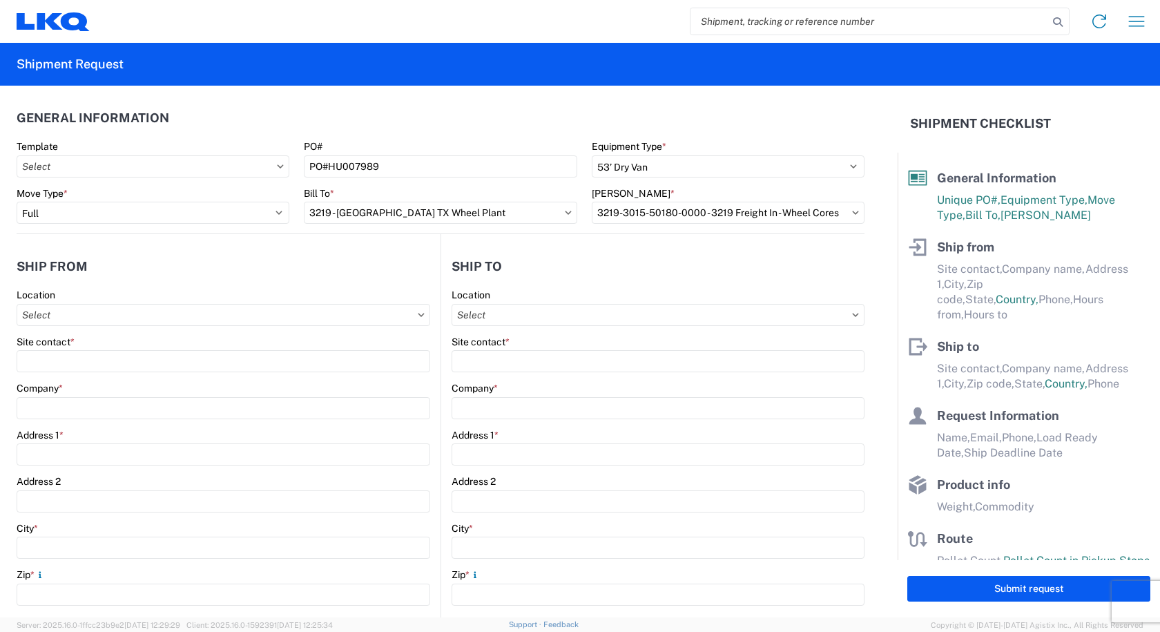
type input "07:00"
type input "15:00"
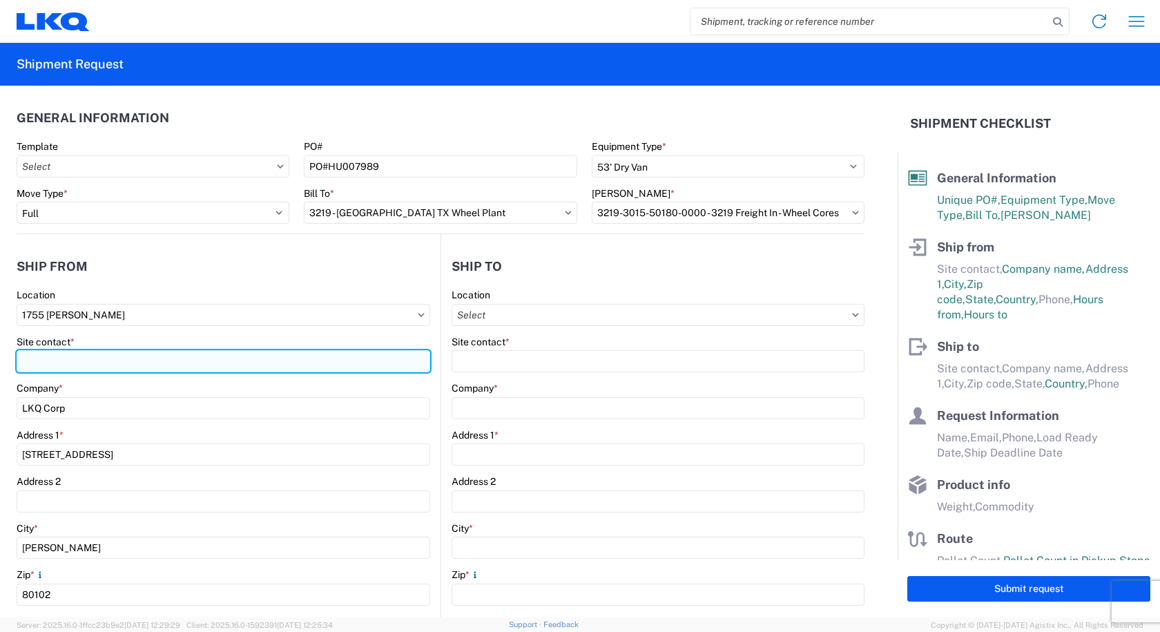
click at [54, 364] on input "Site contact *" at bounding box center [224, 361] width 414 height 22
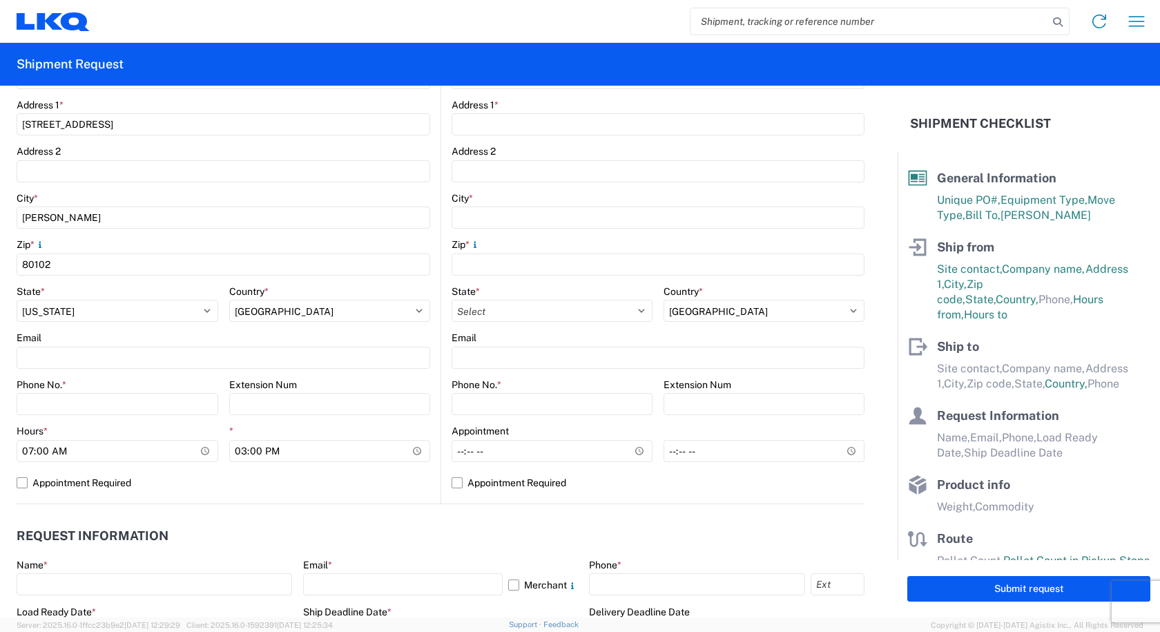
scroll to position [345, 0]
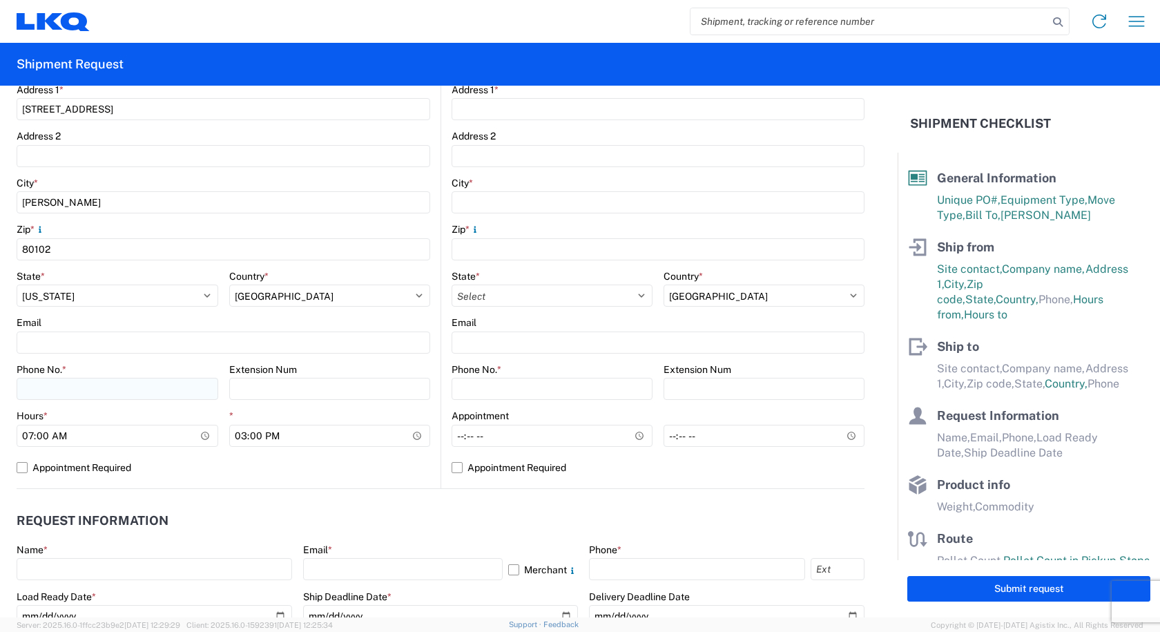
type input "TIM COX"
click at [76, 385] on input "Phone No. *" at bounding box center [118, 389] width 202 height 22
type input "303-222-4131"
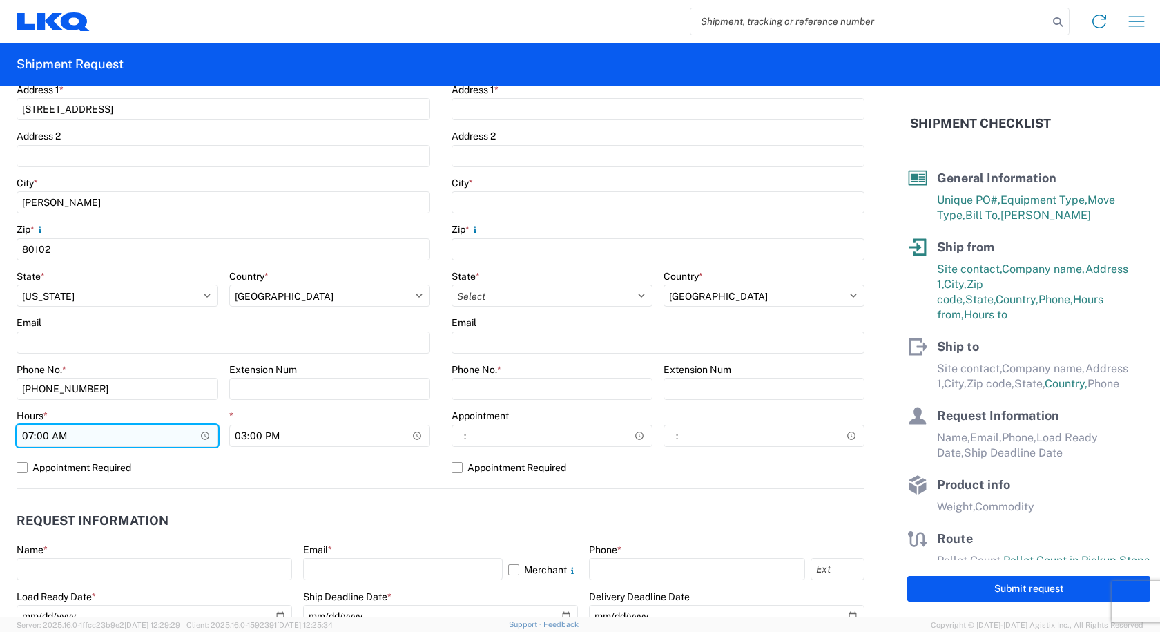
click at [30, 432] on input "07:00" at bounding box center [118, 436] width 202 height 22
type input "08:00"
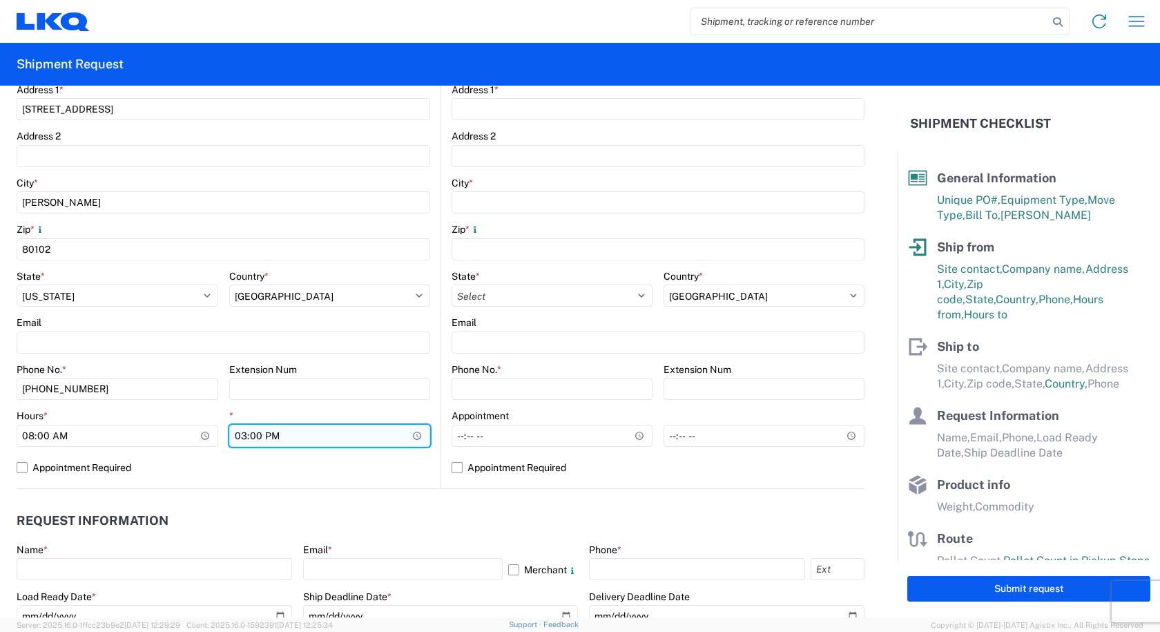
click at [236, 433] on input "15:00" at bounding box center [330, 436] width 202 height 22
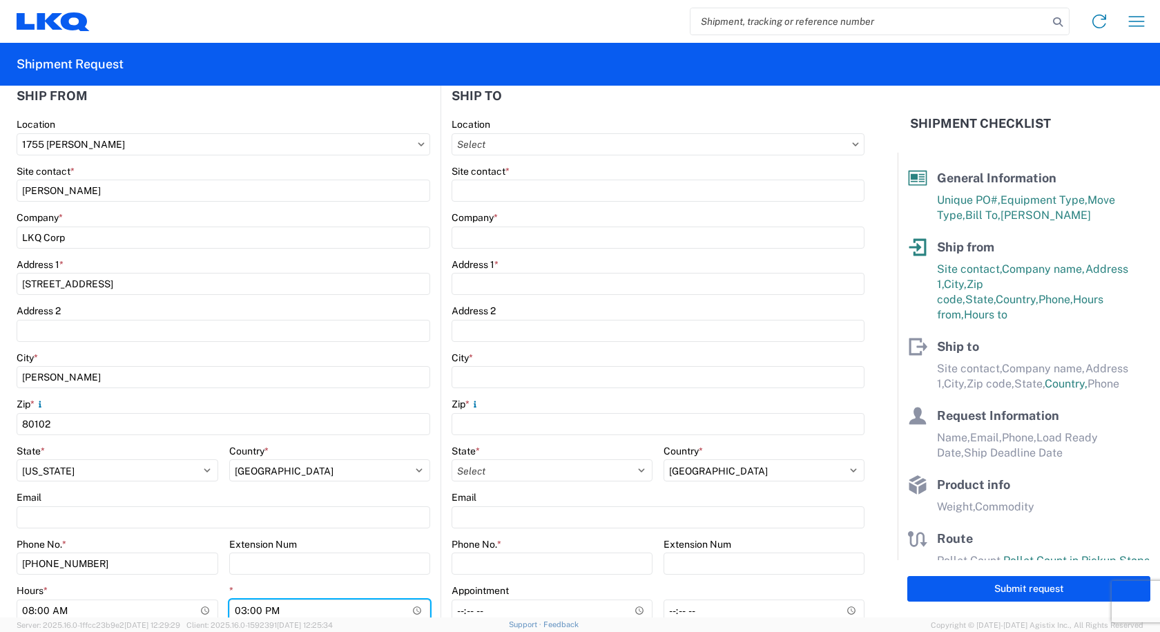
scroll to position [138, 0]
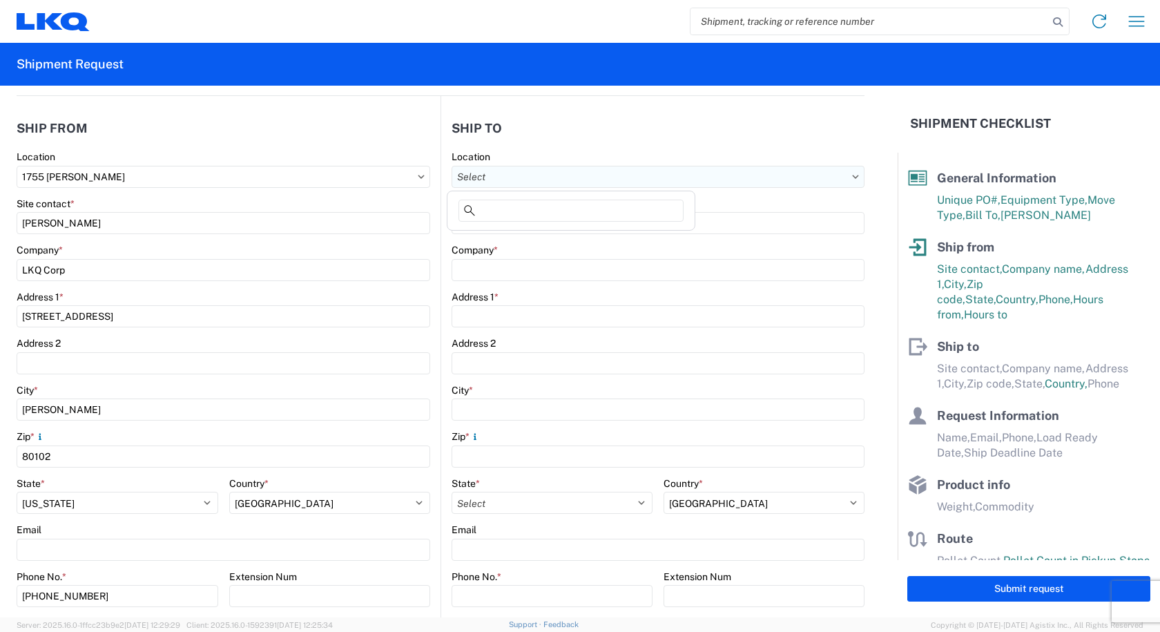
click at [463, 173] on input "Location" at bounding box center [658, 177] width 413 height 22
type input "3219"
click at [486, 241] on div "3219 - Dallas TX Wheel Plant" at bounding box center [571, 238] width 242 height 22
type input "3219 - Dallas TX Wheel Plant"
type input "LKQ Corporation"
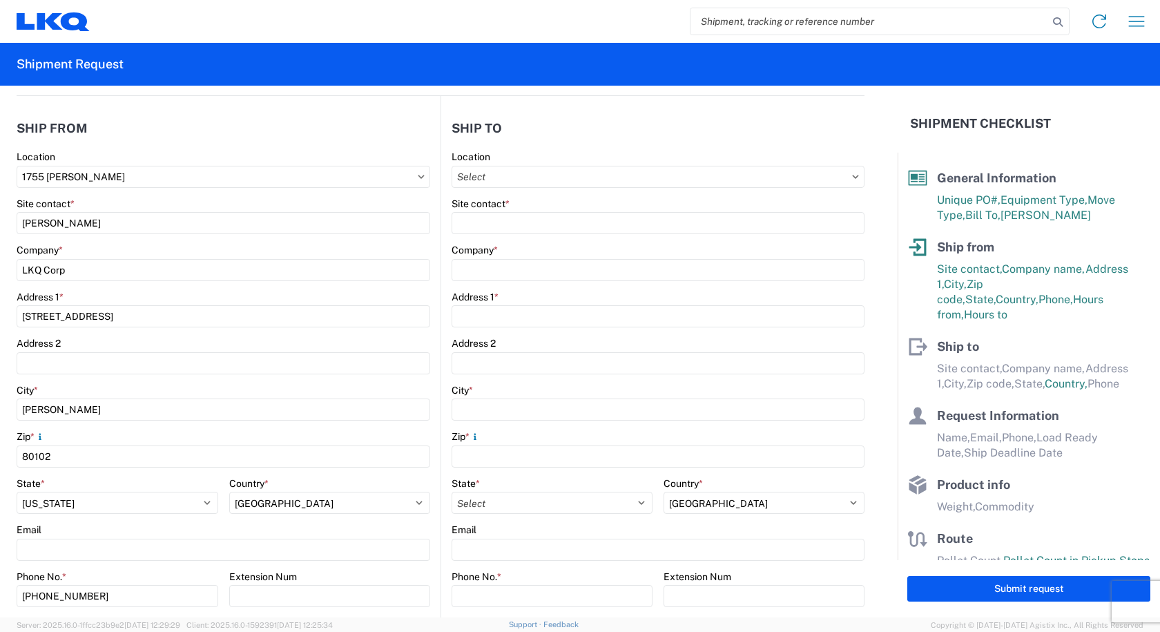
type input "415 North Interstate 45 Service Road"
type input "Hutchins"
type input "75141"
select select "US"
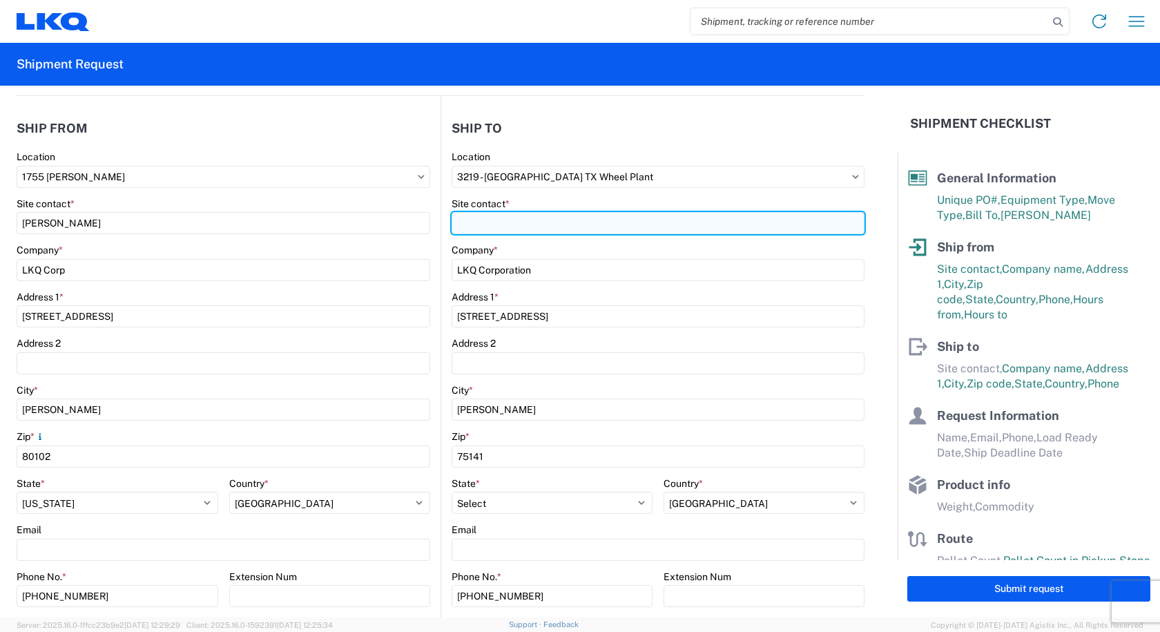
click at [486, 212] on input "Site contact *" at bounding box center [658, 223] width 413 height 22
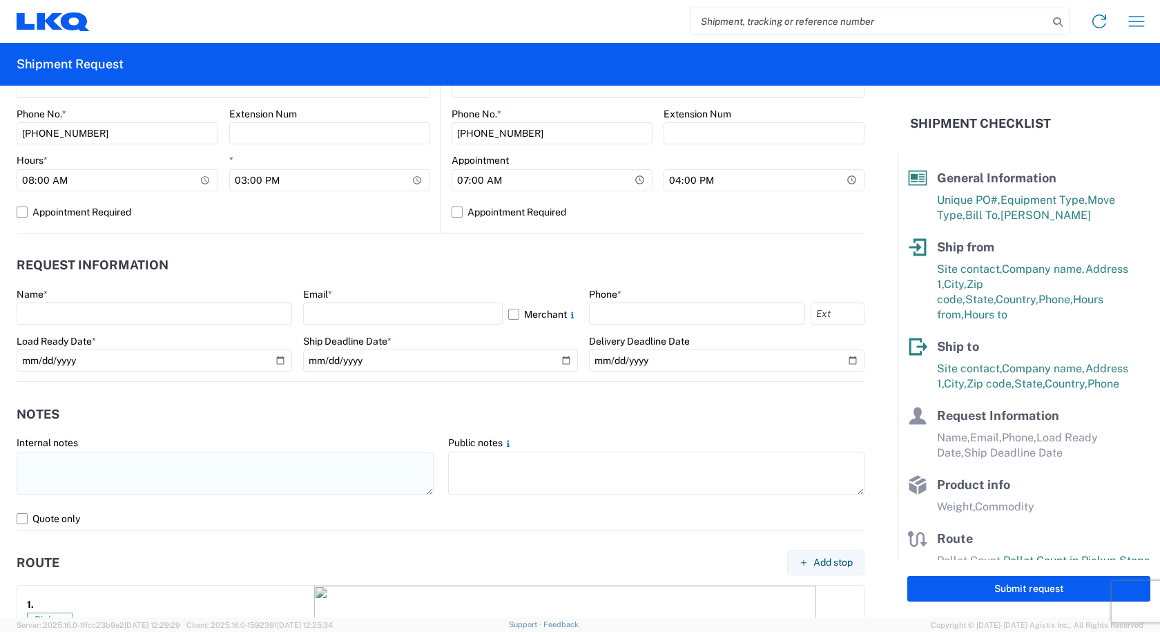
scroll to position [622, 0]
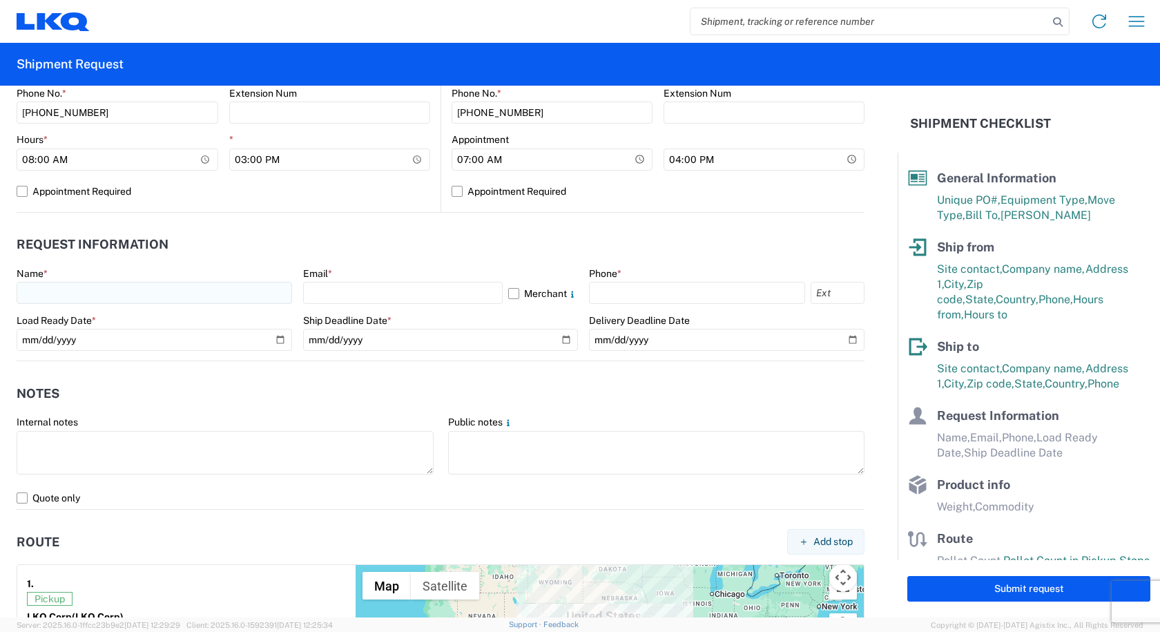
type input "CAM MONTGOMERY"
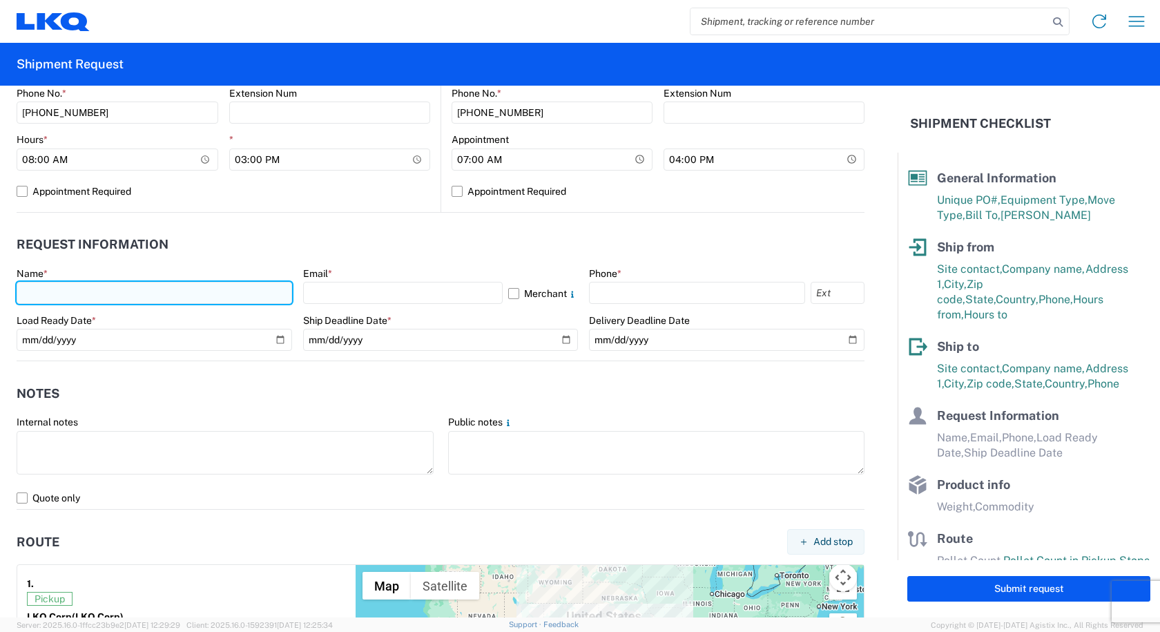
click at [75, 293] on input "text" at bounding box center [155, 293] width 276 height 22
type input "CAMI OWENS"
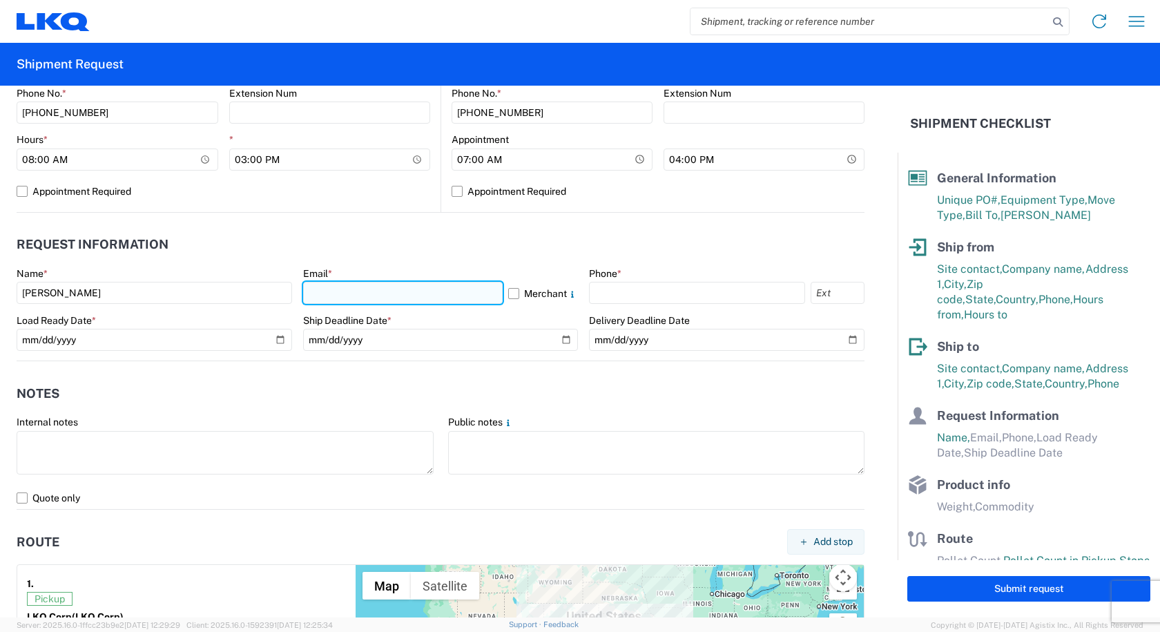
click at [338, 294] on input "text" at bounding box center [403, 293] width 200 height 22
type input "cowens@lkqcorp.com"
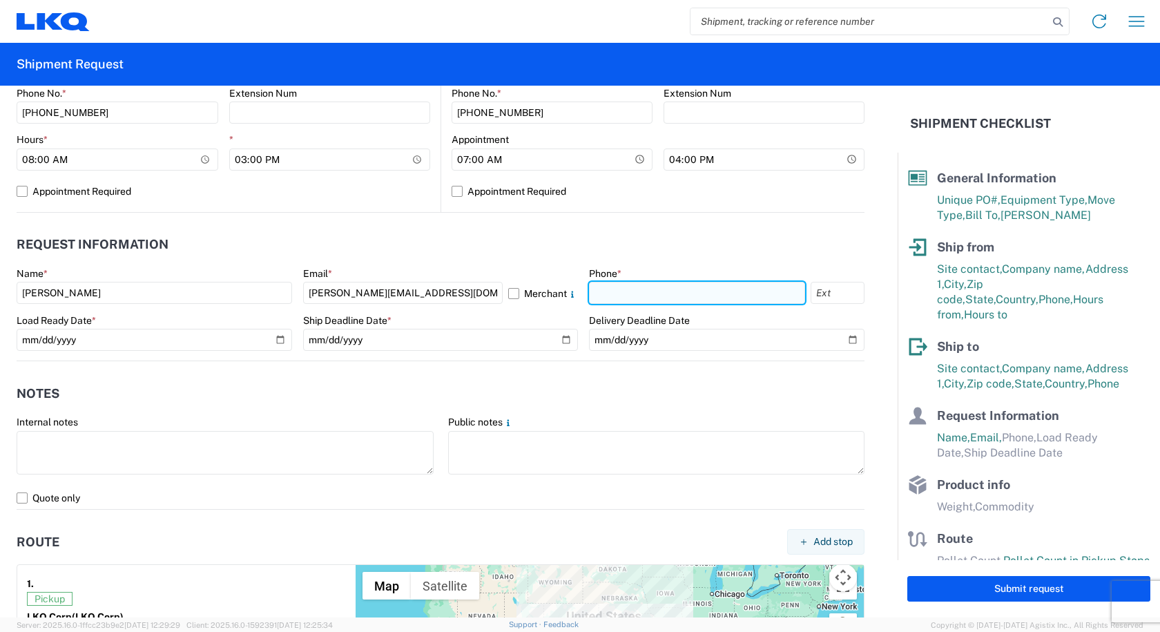
click at [634, 296] on input "text" at bounding box center [697, 293] width 216 height 22
type input "260-366-0629"
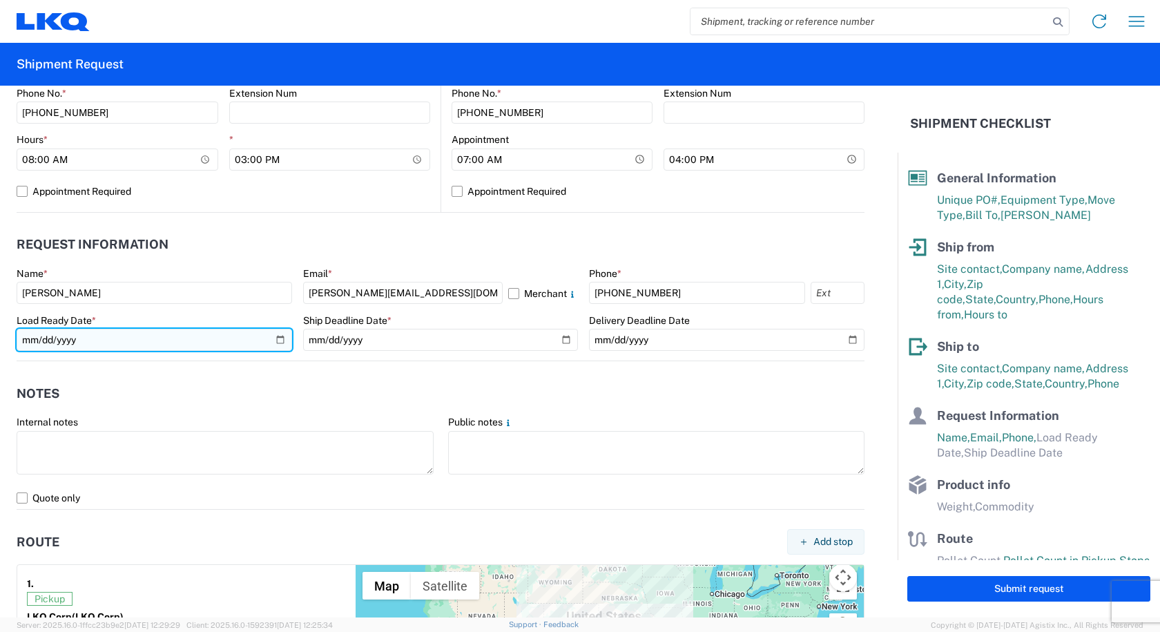
click at [276, 340] on input "date" at bounding box center [155, 340] width 276 height 22
type input "2025-08-22"
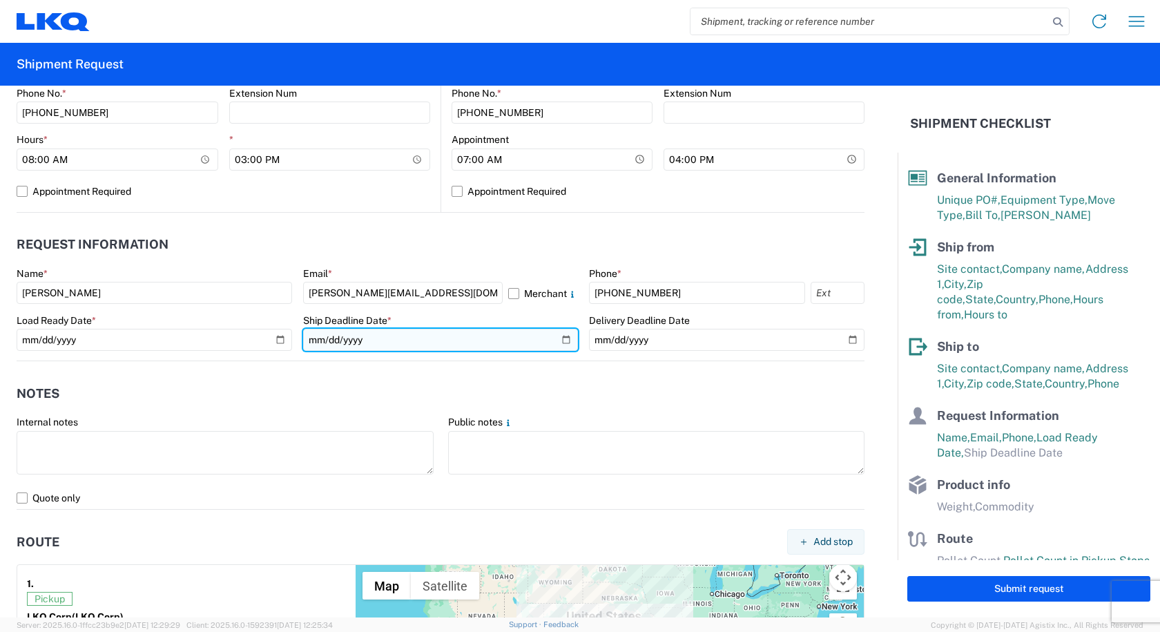
click at [557, 338] on input "date" at bounding box center [441, 340] width 276 height 22
type input "2025-08-22"
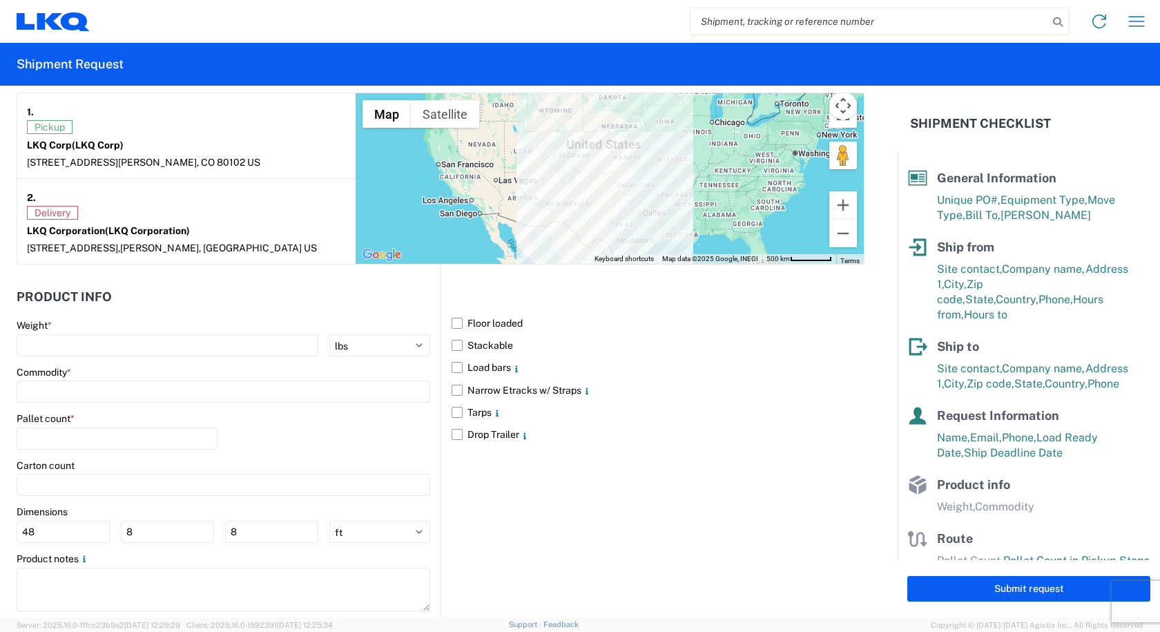
scroll to position [1105, 0]
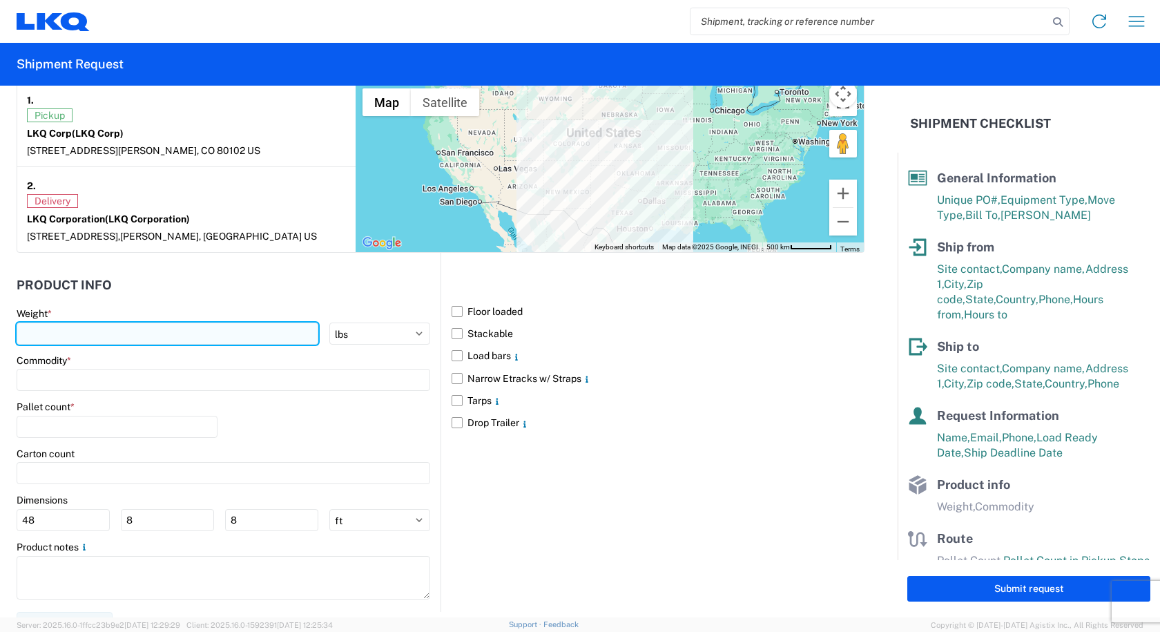
click at [62, 332] on input "number" at bounding box center [168, 334] width 302 height 22
type input "40000"
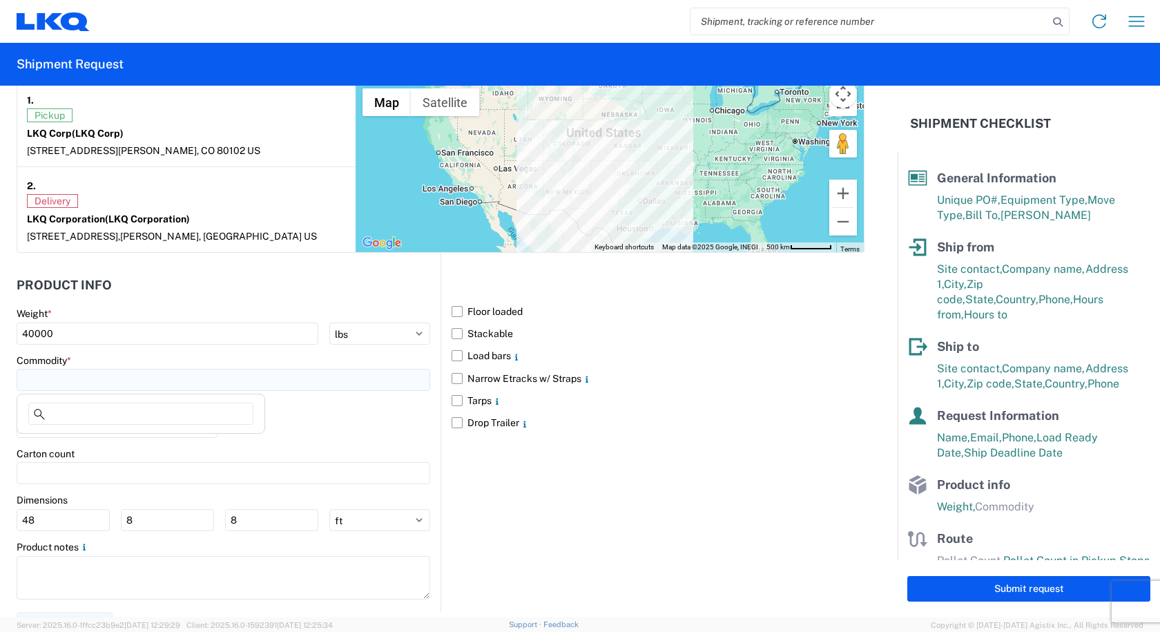
click at [73, 372] on input at bounding box center [224, 380] width 414 height 22
type input "W"
click at [79, 441] on div "Wheels - Stacked & Palletized" at bounding box center [141, 441] width 242 height 22
type input "Wheels - Stacked & Palletized"
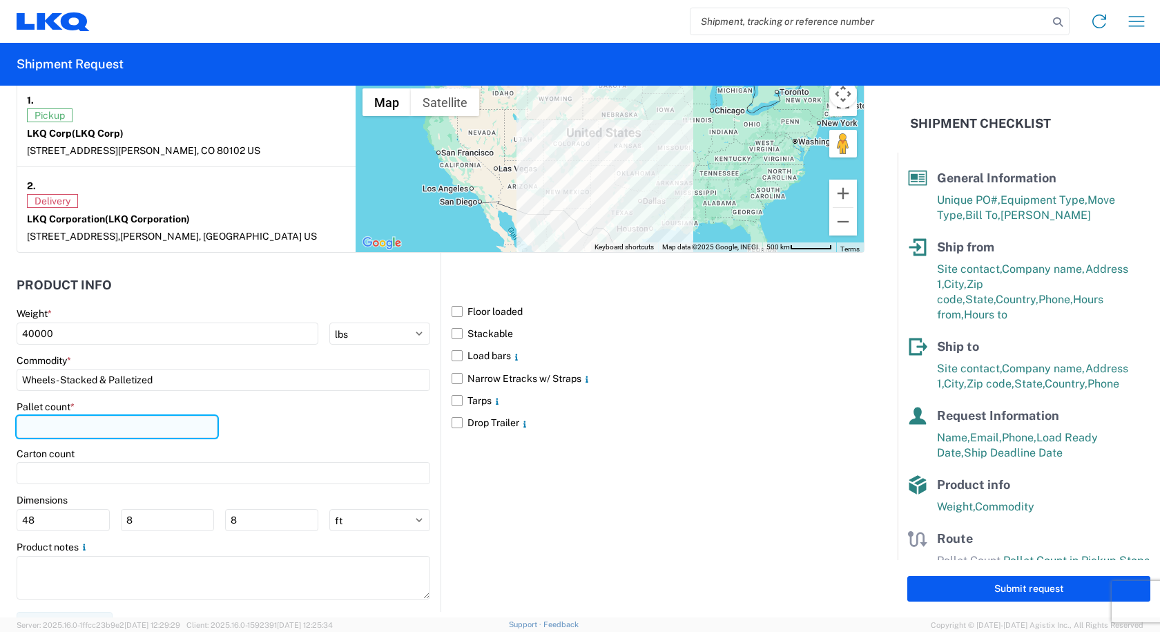
click at [53, 425] on input "number" at bounding box center [117, 427] width 201 height 22
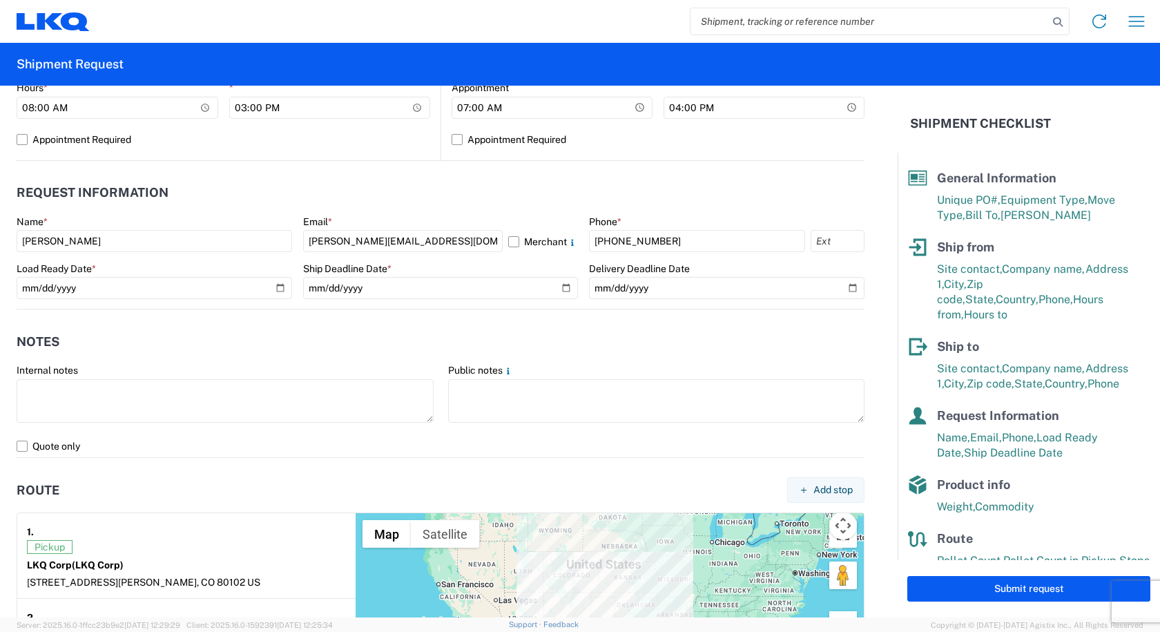
scroll to position [691, 0]
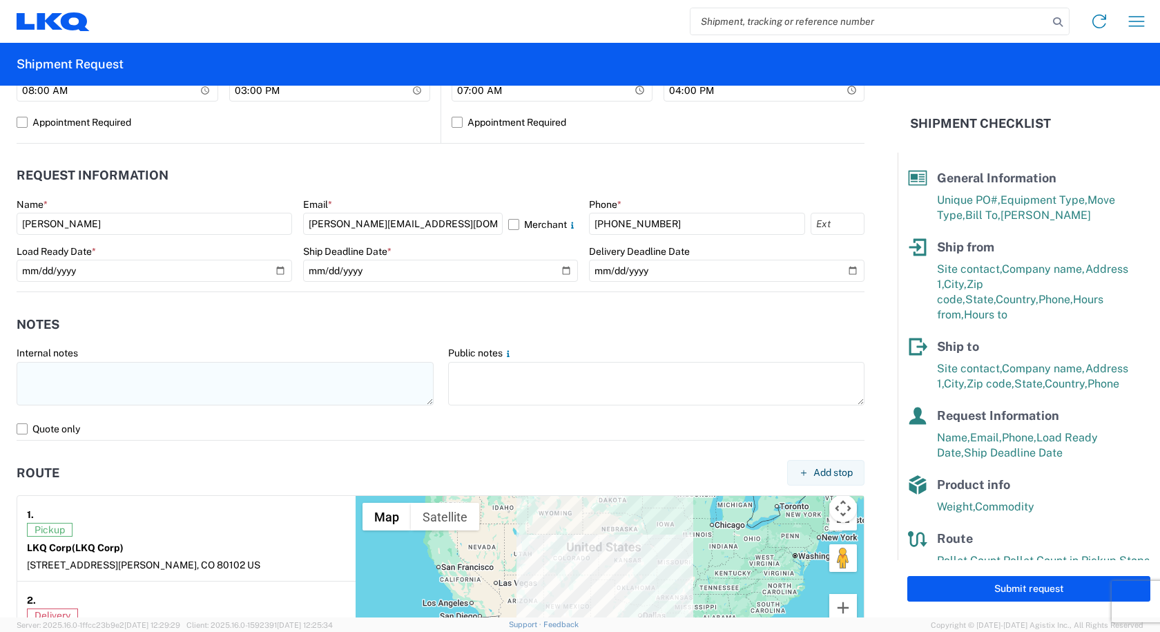
type input "50"
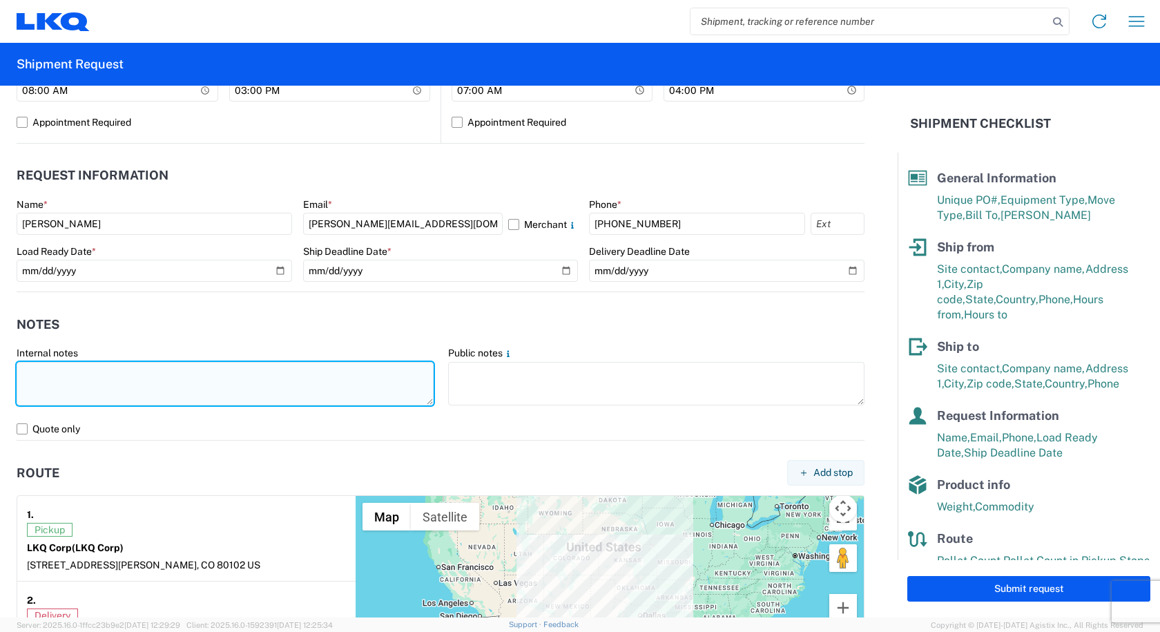
click at [39, 367] on textarea at bounding box center [225, 384] width 417 height 44
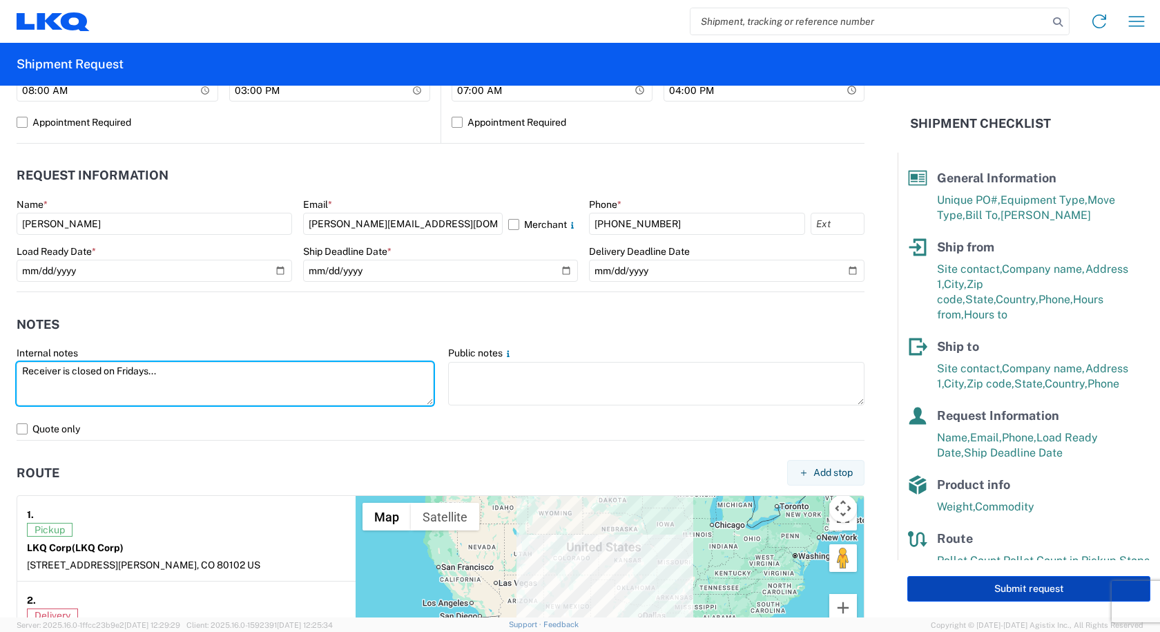
type textarea "Receiver is closed on Fridays..."
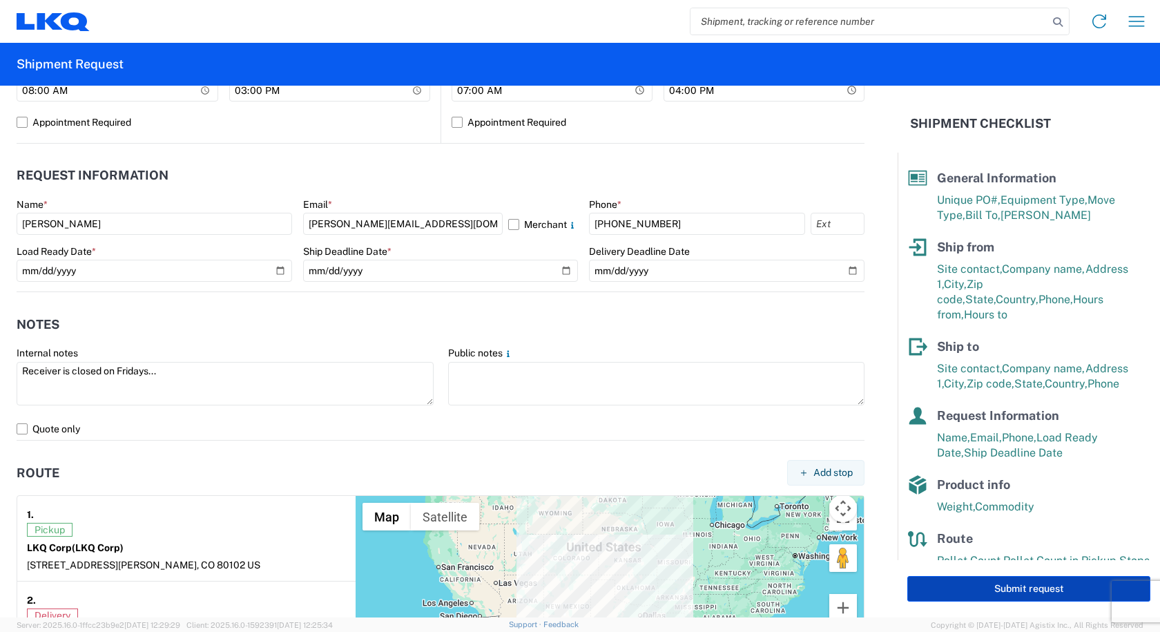
click at [983, 599] on button "Submit request" at bounding box center [1028, 589] width 243 height 26
select select "US"
